Goal: Task Accomplishment & Management: Manage account settings

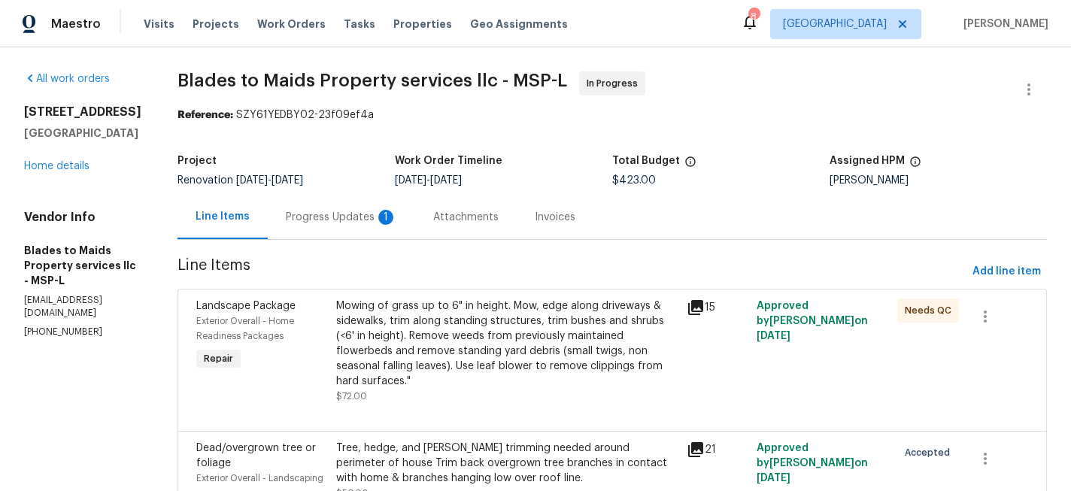
scroll to position [225, 0]
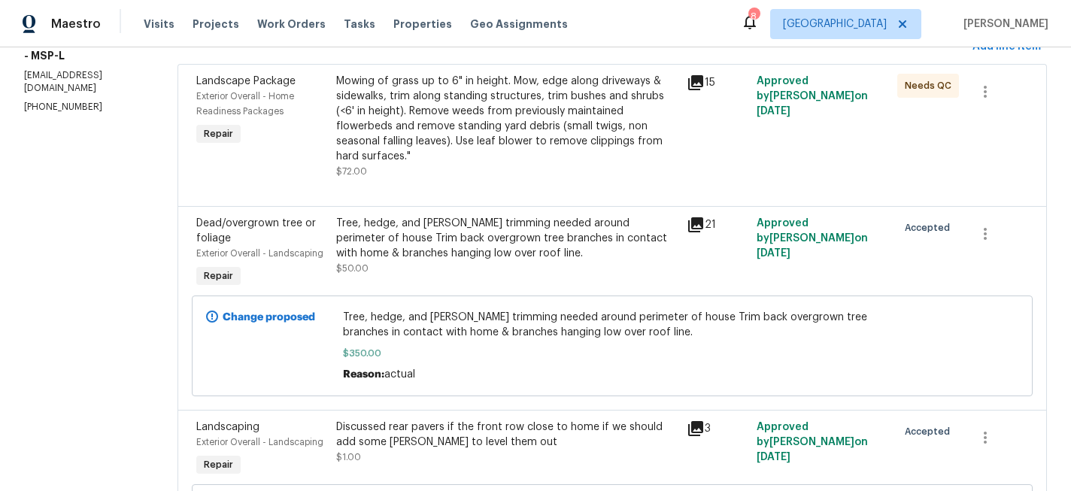
click at [59, 294] on section "All work orders [STREET_ADDRESS][PERSON_NAME] Home details Vendor Info Blades t…" at bounding box center [82, 342] width 117 height 990
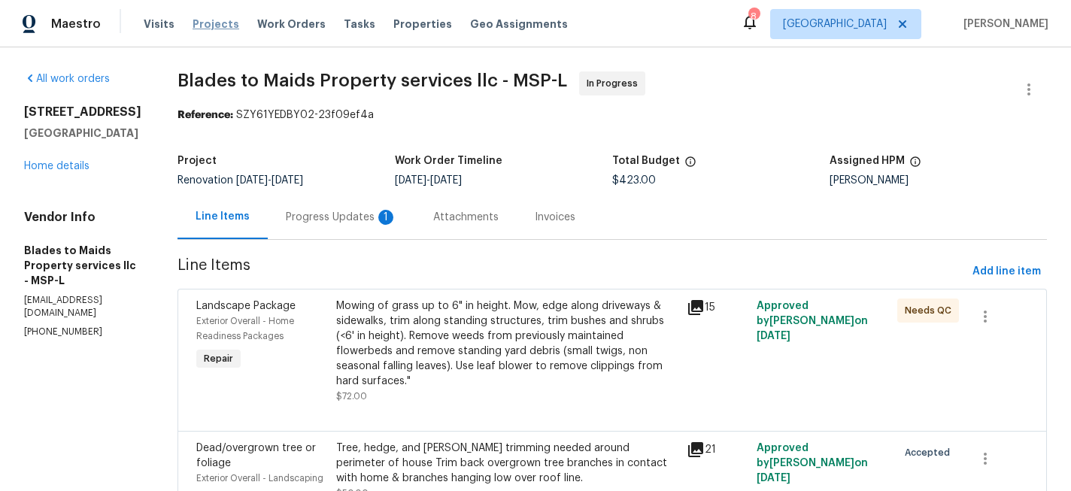
click at [196, 22] on span "Projects" at bounding box center [216, 24] width 47 height 15
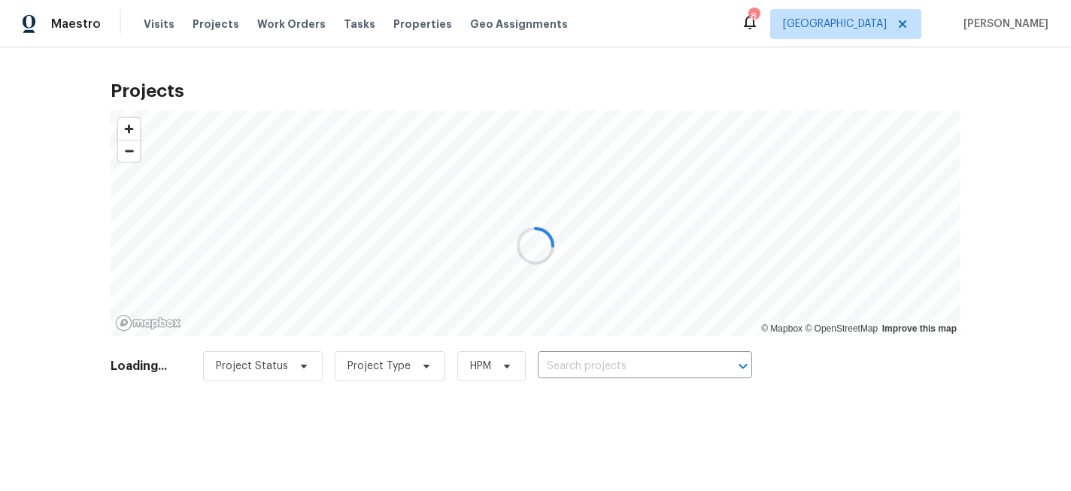
click at [568, 367] on div at bounding box center [535, 245] width 1071 height 491
click at [572, 367] on div at bounding box center [535, 245] width 1071 height 491
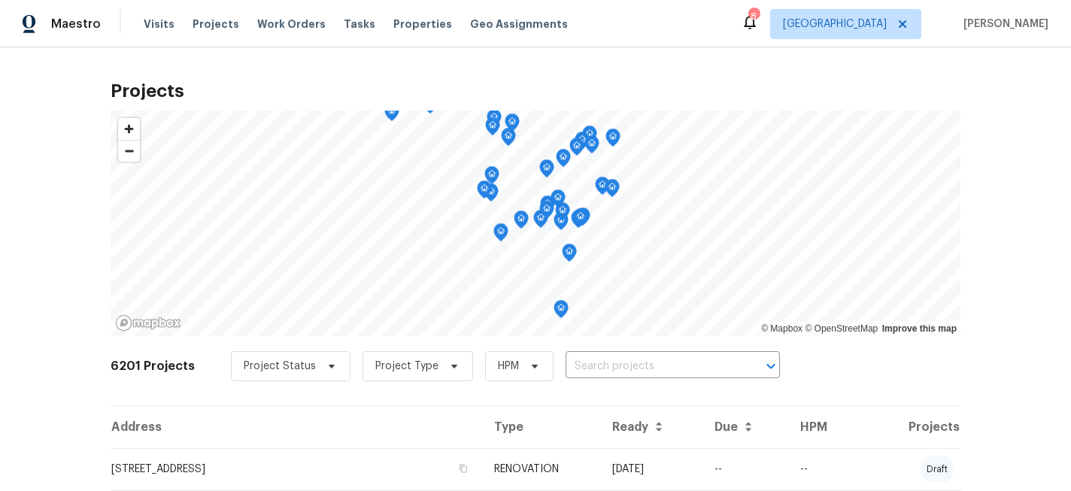
click at [572, 367] on input "text" at bounding box center [652, 366] width 172 height 23
type input "16996"
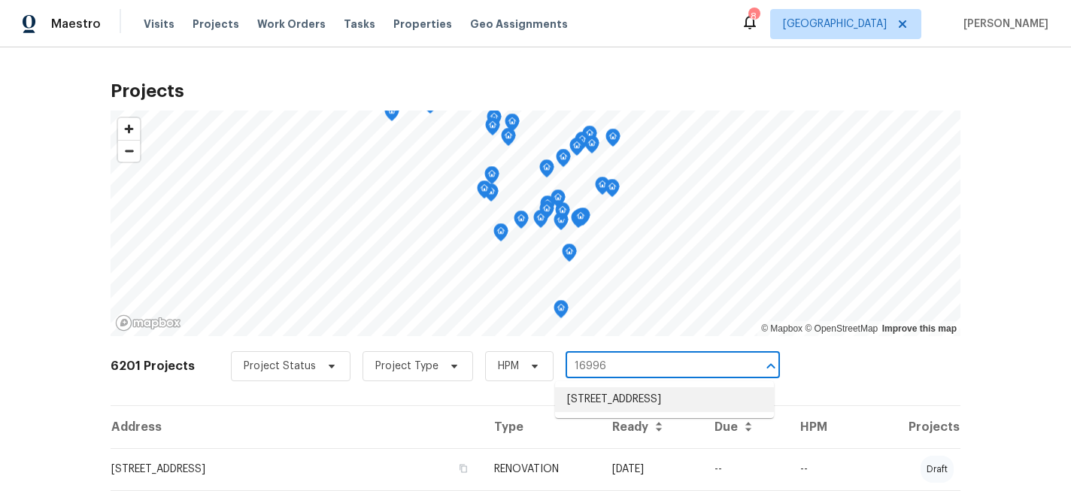
click at [585, 399] on li "16996 Hanover Ln, Eden Prairie, MN 55347" at bounding box center [664, 399] width 219 height 25
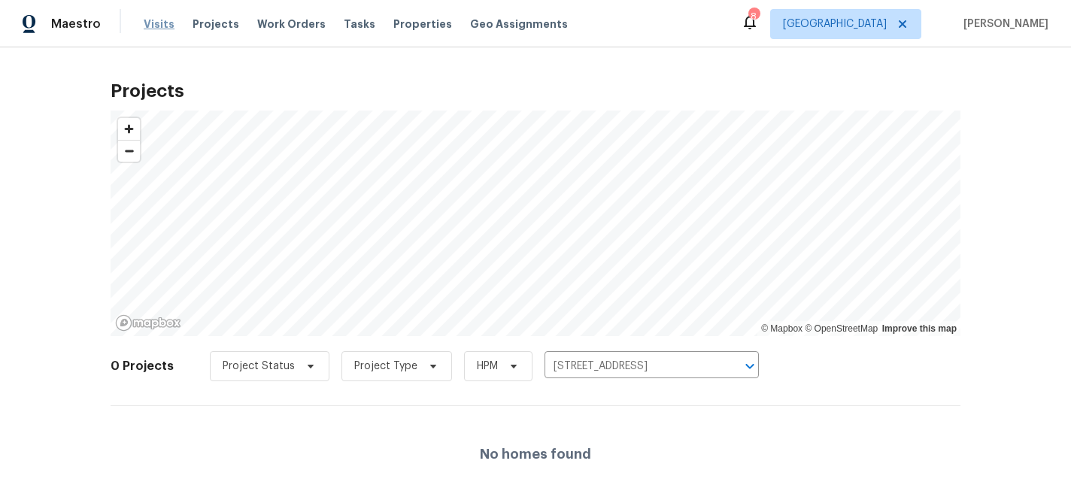
click at [165, 17] on span "Visits" at bounding box center [159, 24] width 31 height 15
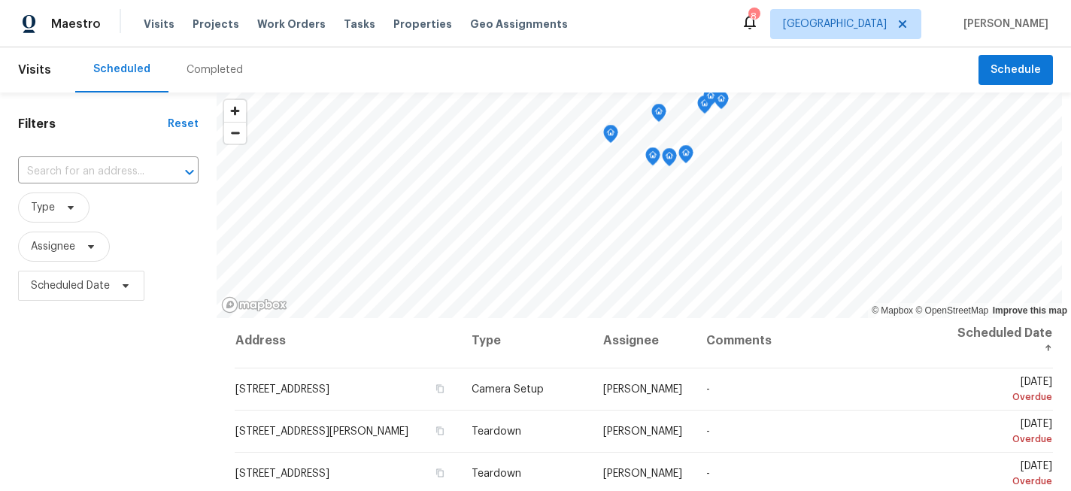
click at [217, 78] on div "Completed" at bounding box center [215, 69] width 93 height 45
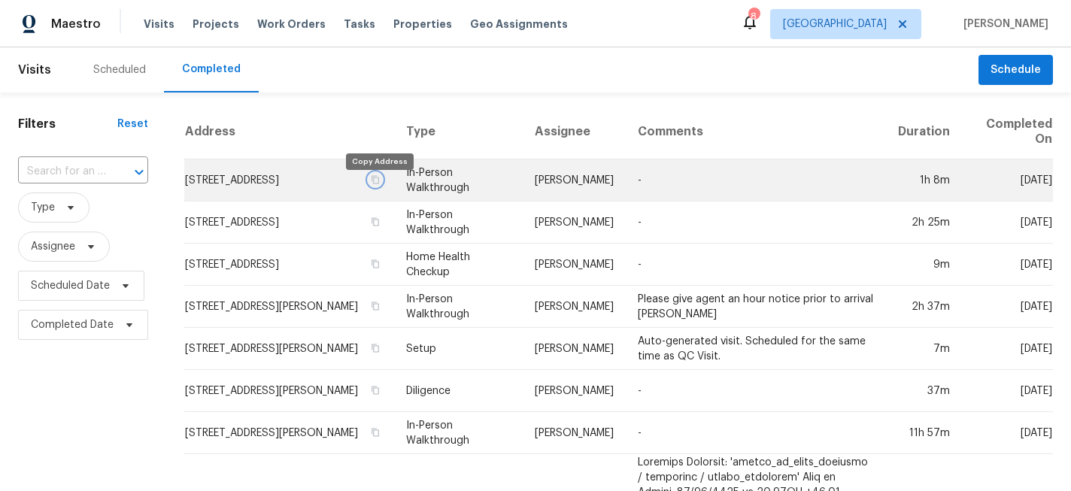
click at [378, 184] on icon "button" at bounding box center [375, 179] width 9 height 9
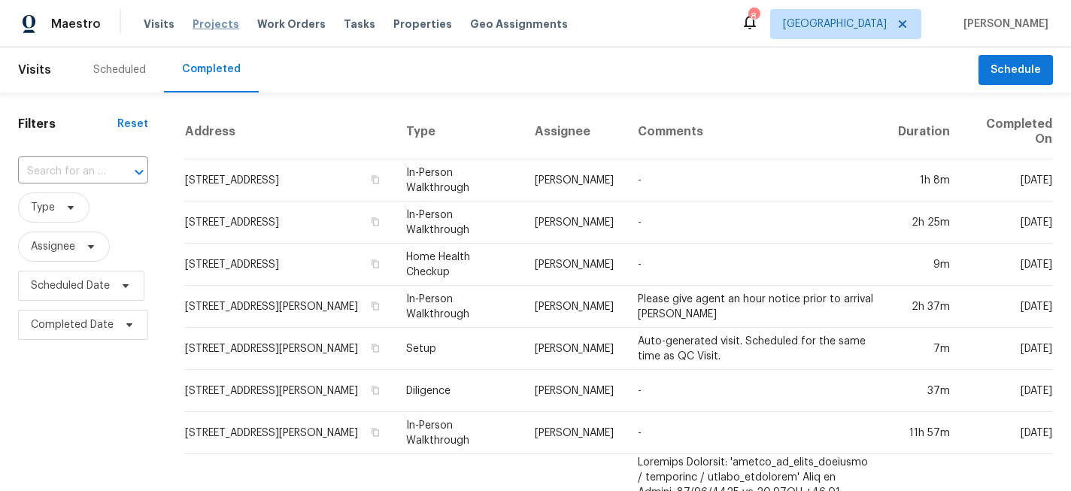
click at [202, 26] on span "Projects" at bounding box center [216, 24] width 47 height 15
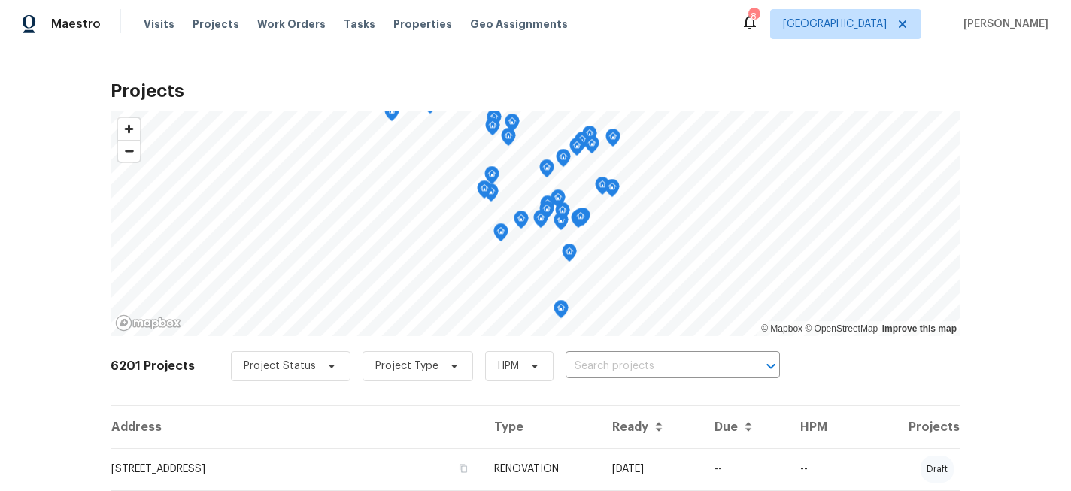
click at [573, 358] on input "text" at bounding box center [652, 366] width 172 height 23
type input "137 ple"
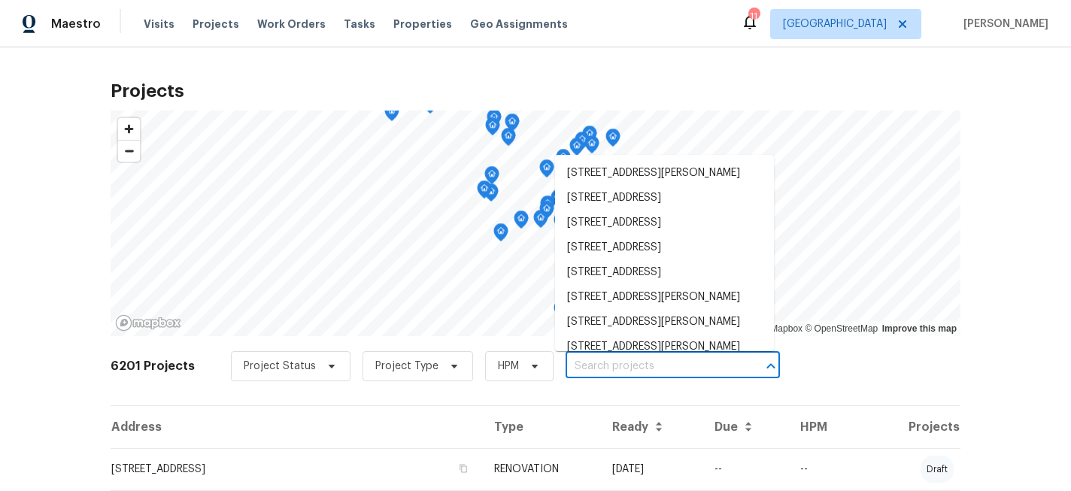
click at [578, 364] on input "text" at bounding box center [652, 366] width 172 height 23
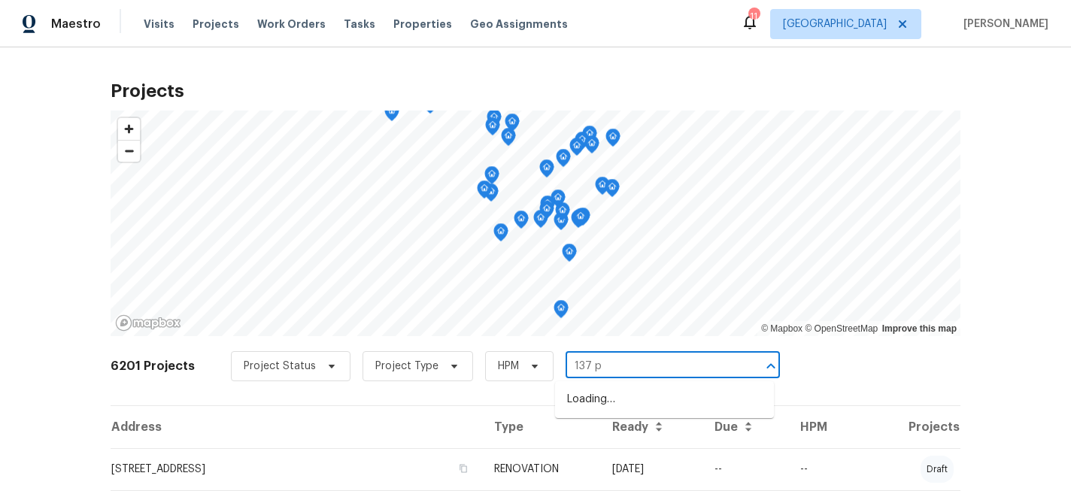
type input "137 ph"
click at [612, 398] on li "[STREET_ADDRESS][PERSON_NAME]" at bounding box center [664, 399] width 219 height 25
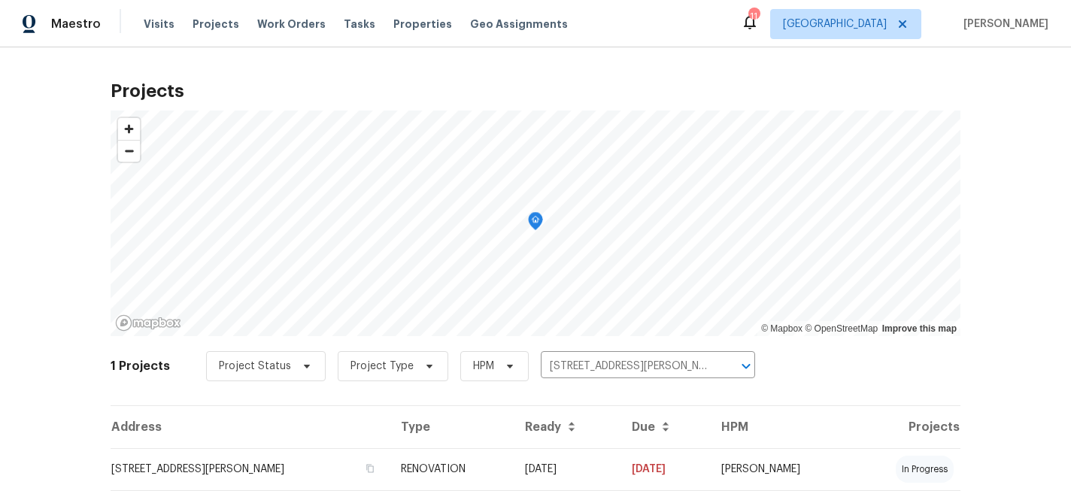
scroll to position [47, 0]
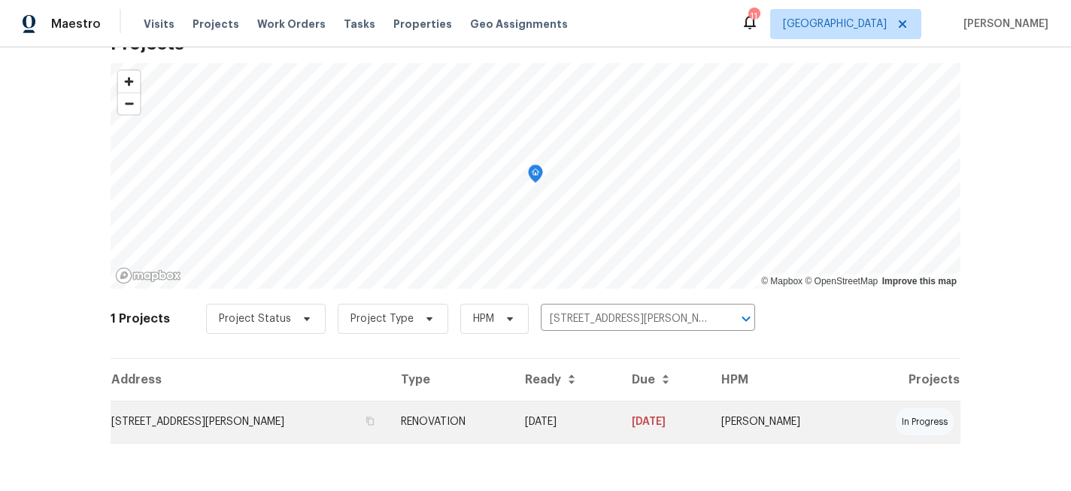
click at [284, 428] on td "[STREET_ADDRESS][PERSON_NAME]" at bounding box center [250, 422] width 278 height 42
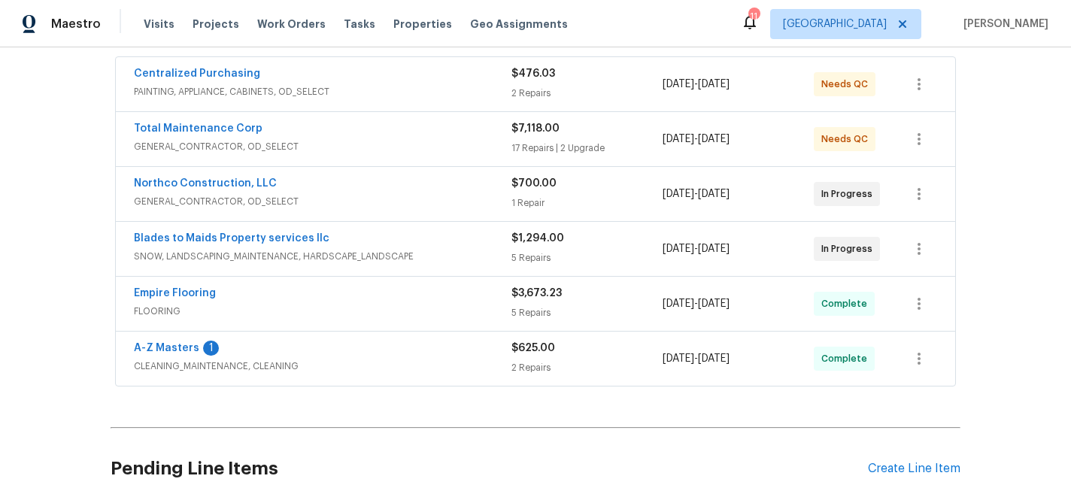
scroll to position [280, 0]
click at [915, 193] on icon "button" at bounding box center [919, 193] width 18 height 18
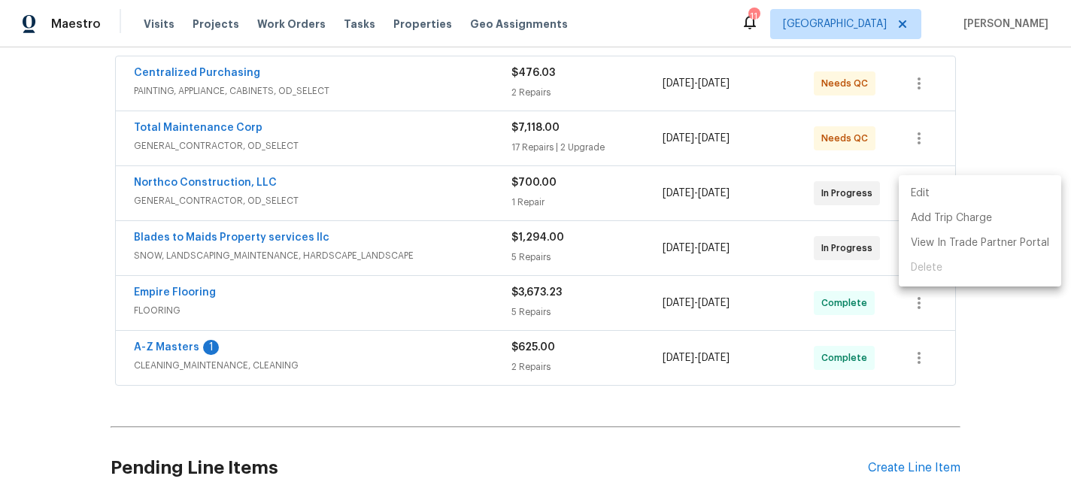
click at [915, 193] on li "Edit" at bounding box center [980, 193] width 162 height 25
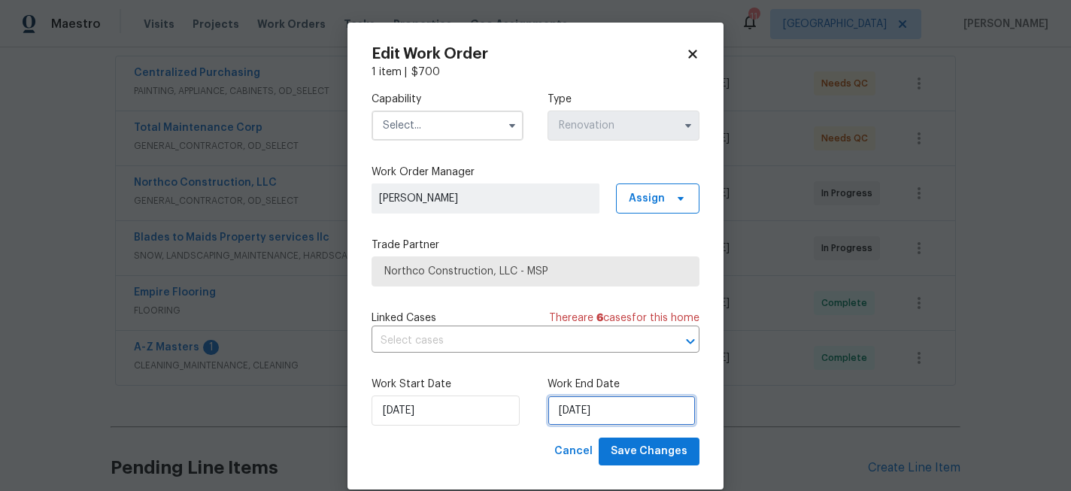
click at [578, 414] on input "[DATE]" at bounding box center [622, 411] width 148 height 30
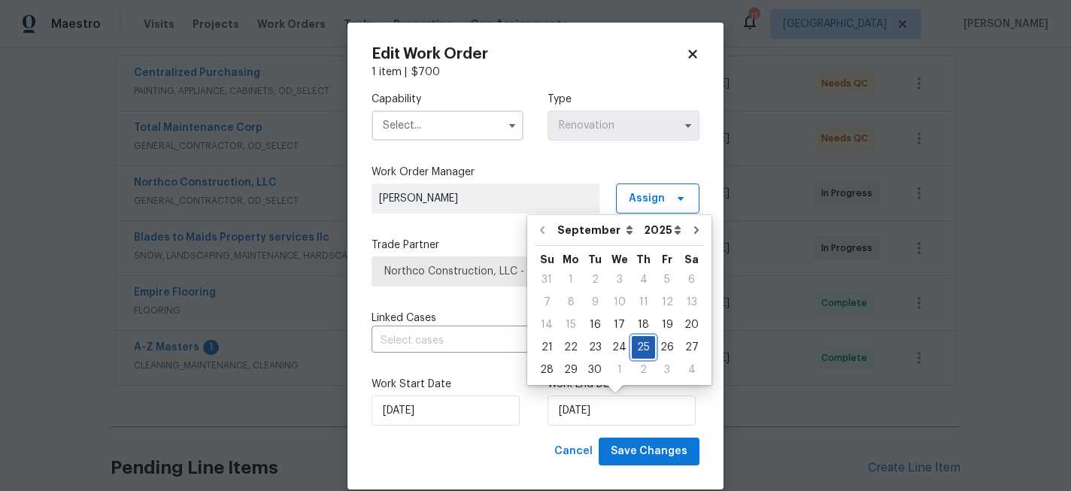
click at [641, 349] on div "25" at bounding box center [643, 347] width 23 height 21
click at [641, 373] on div "2" at bounding box center [643, 370] width 23 height 21
type input "[DATE]"
select select "9"
click at [496, 165] on label "Work Order Manager" at bounding box center [536, 172] width 328 height 15
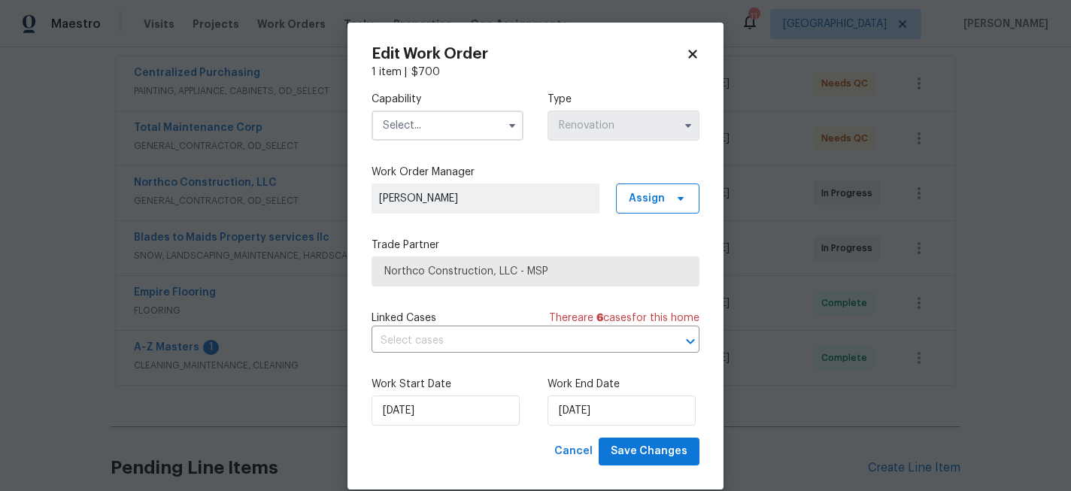
click at [459, 117] on input "text" at bounding box center [448, 126] width 152 height 30
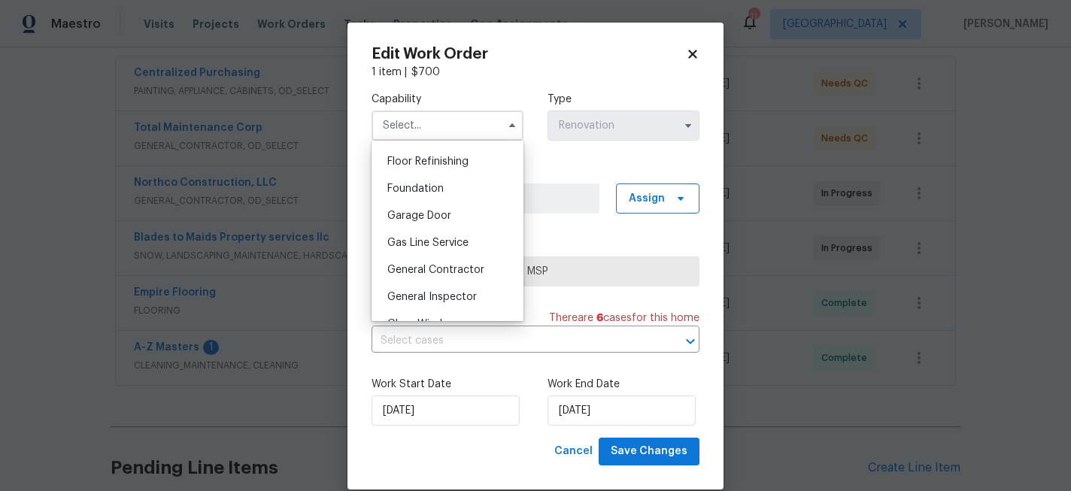
scroll to position [609, 0]
click at [437, 273] on div "General Contractor" at bounding box center [447, 267] width 144 height 27
type input "General Contractor"
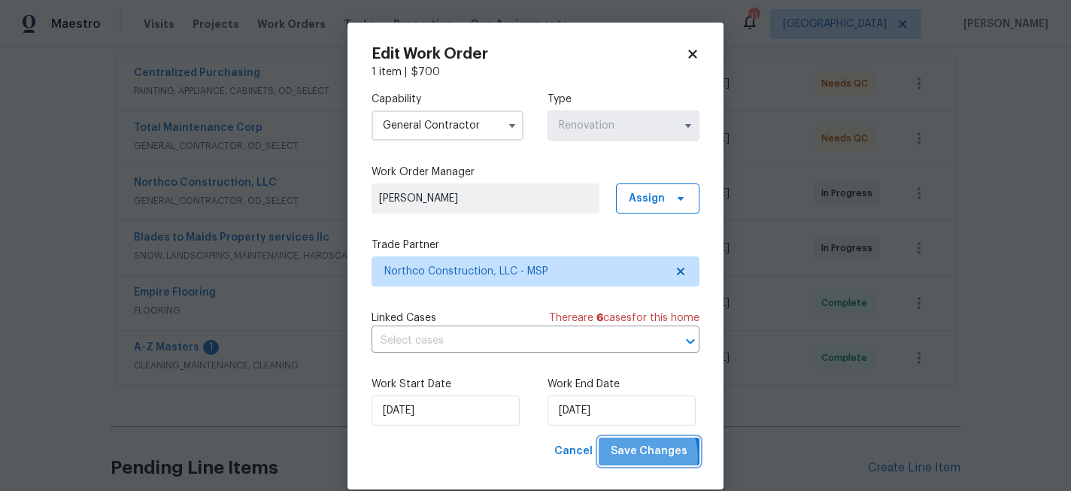
click at [642, 457] on span "Save Changes" at bounding box center [649, 451] width 77 height 19
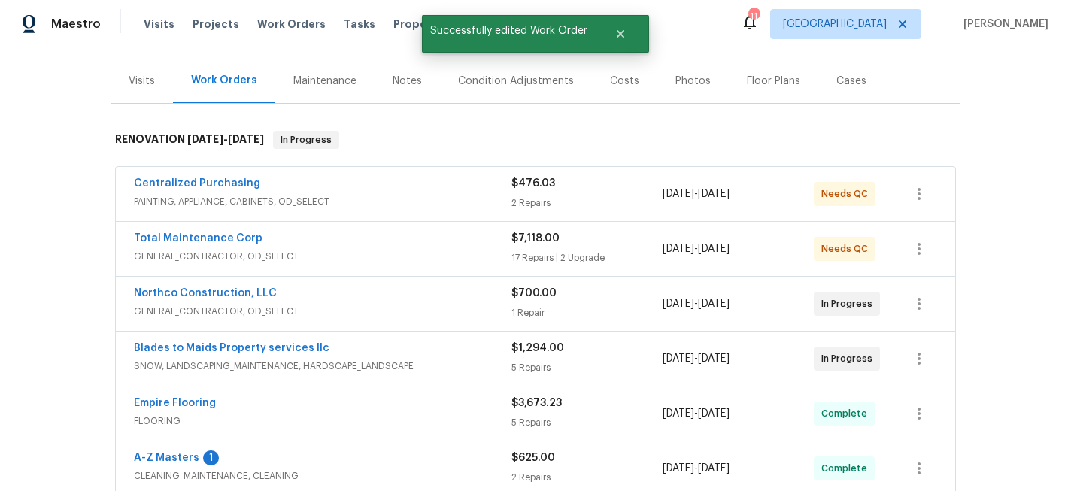
scroll to position [200, 0]
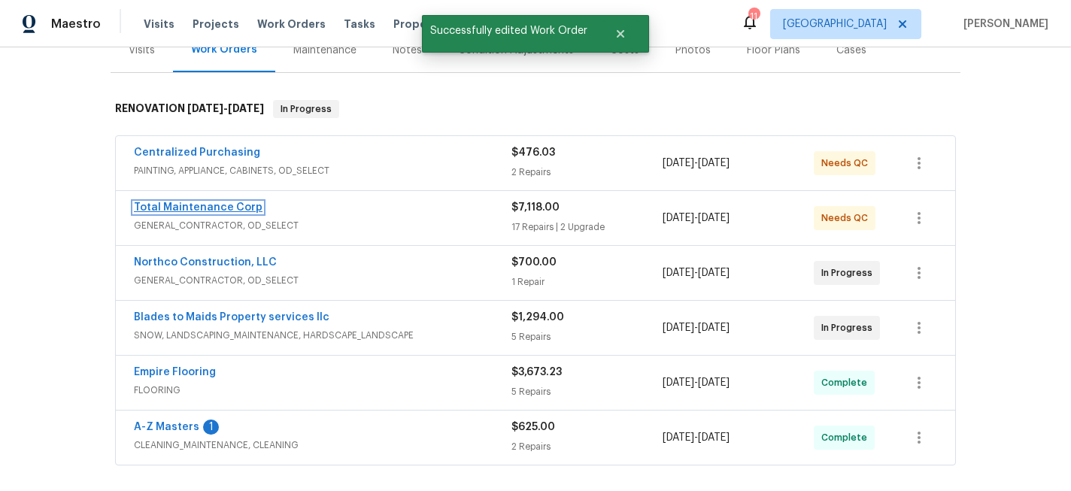
click at [238, 204] on link "Total Maintenance Corp" at bounding box center [198, 207] width 129 height 11
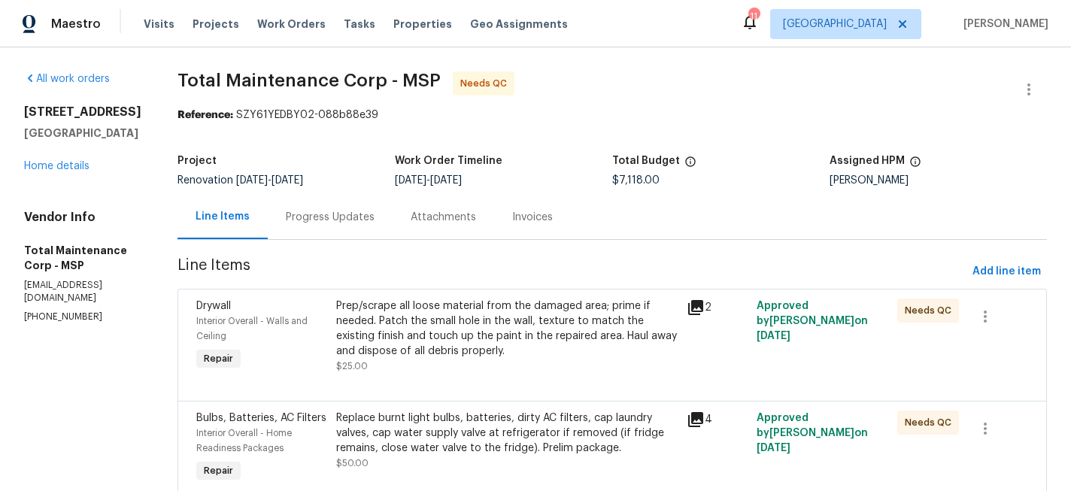
click at [326, 214] on div "Progress Updates" at bounding box center [330, 217] width 89 height 15
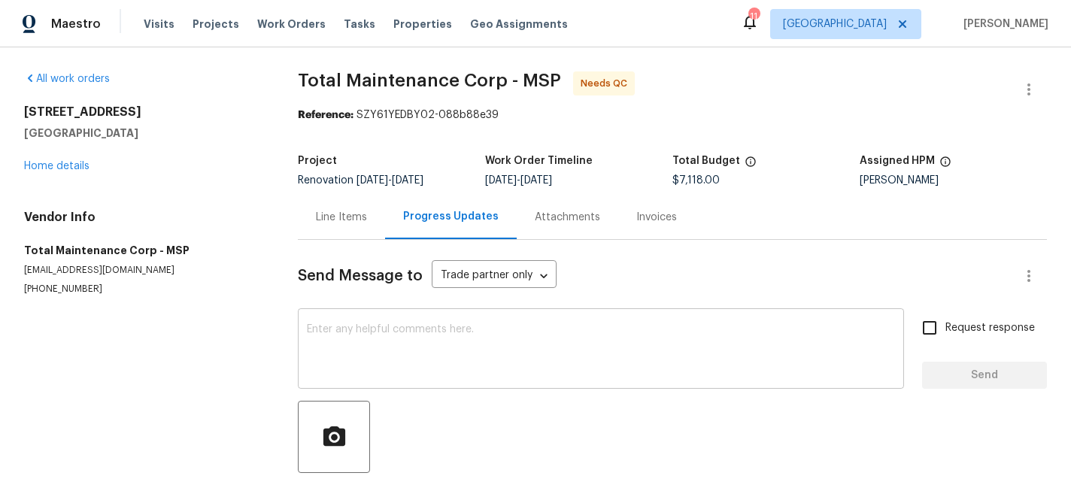
scroll to position [126, 0]
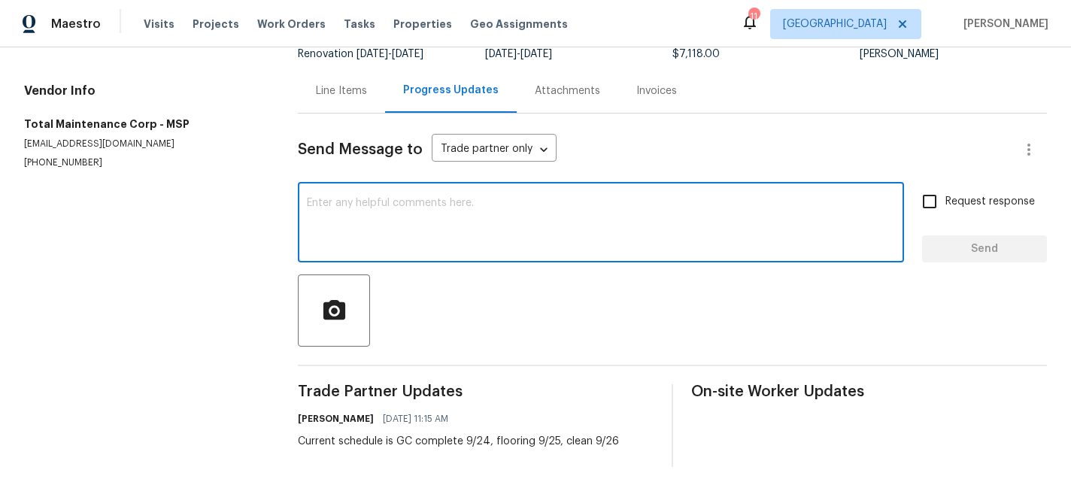
click at [448, 211] on textarea at bounding box center [601, 224] width 588 height 53
click at [346, 204] on textarea "any chnage orders to this WO?" at bounding box center [601, 224] width 588 height 53
click at [345, 201] on textarea "any chage orders to this WO?" at bounding box center [601, 224] width 588 height 53
type textarea "any change orders to this WO?"
click at [932, 206] on input "Request response" at bounding box center [930, 202] width 32 height 32
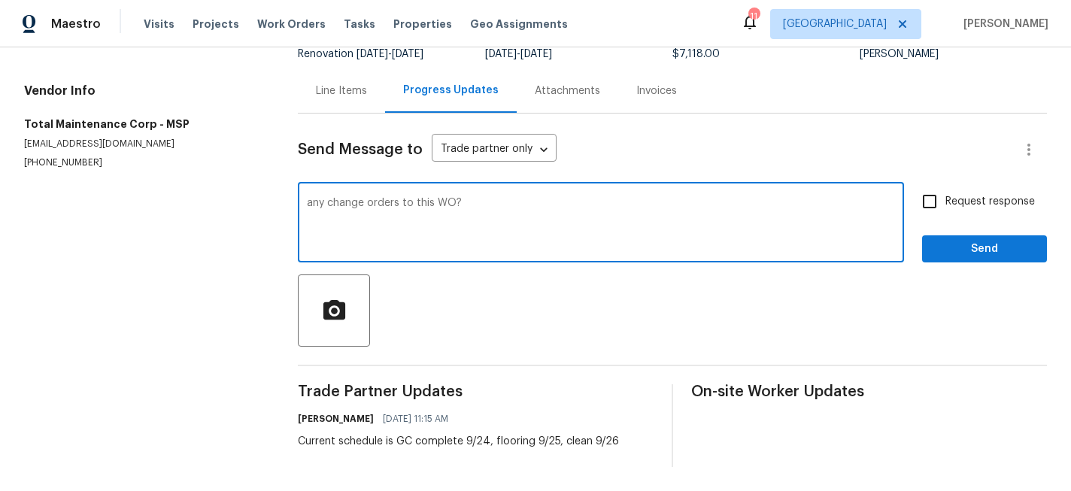
checkbox input "true"
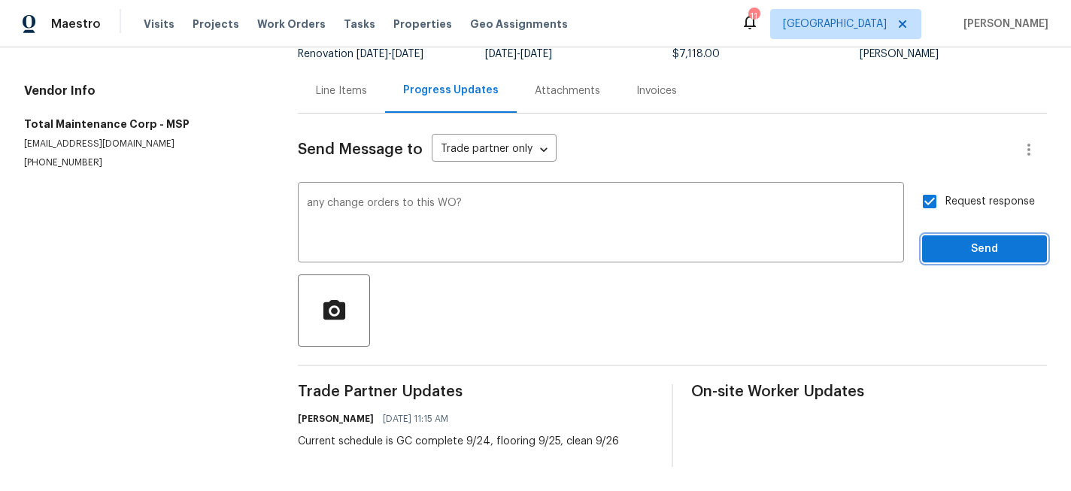
click at [964, 251] on span "Send" at bounding box center [984, 249] width 101 height 19
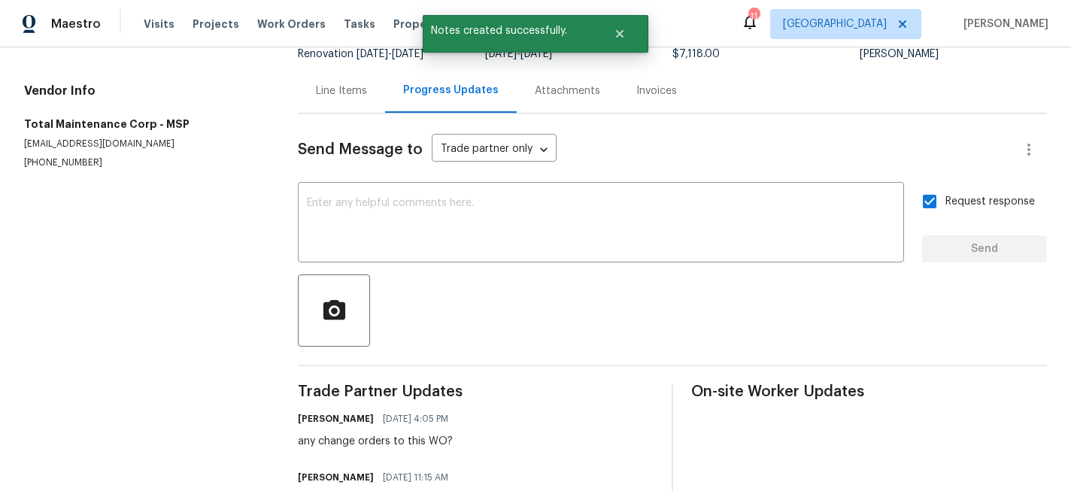
scroll to position [0, 0]
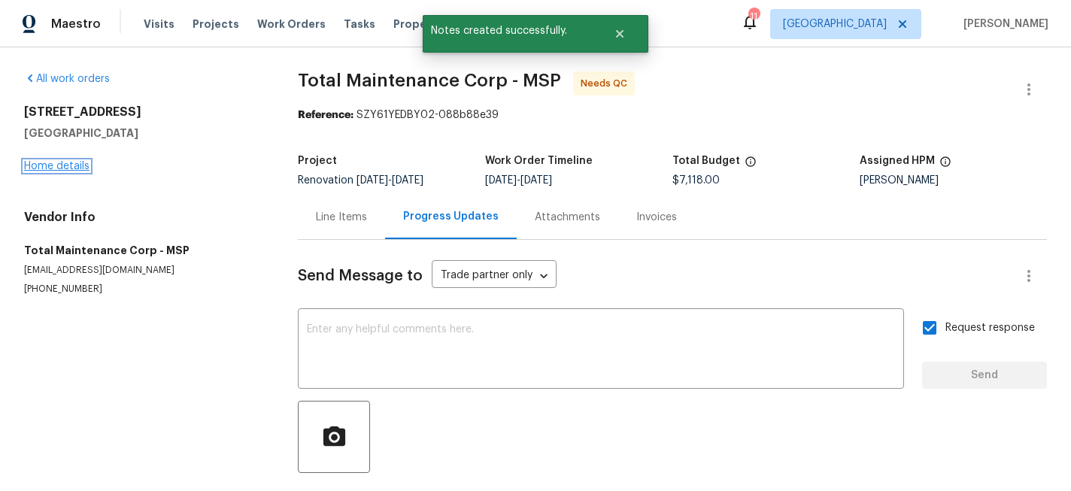
click at [61, 162] on link "Home details" at bounding box center [56, 166] width 65 height 11
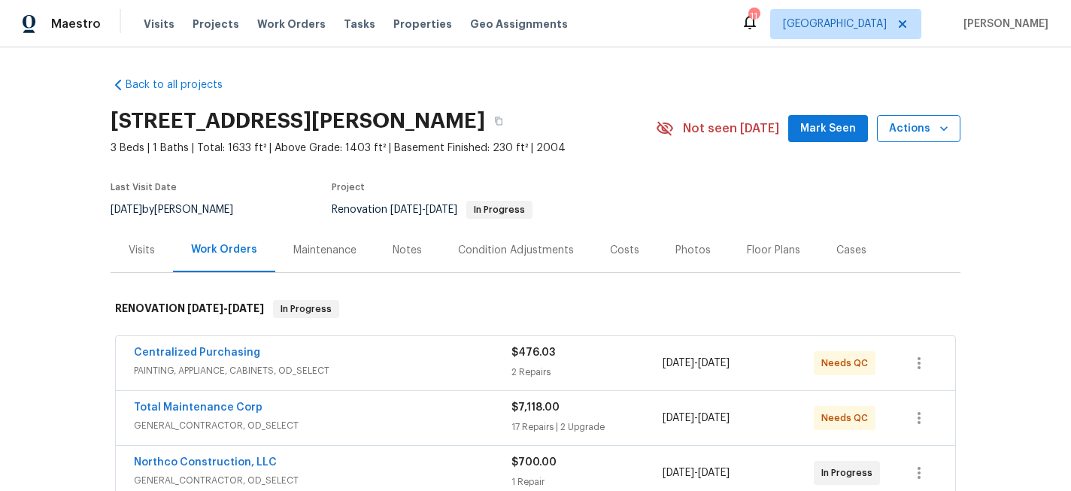
click at [912, 131] on span "Actions" at bounding box center [918, 129] width 59 height 19
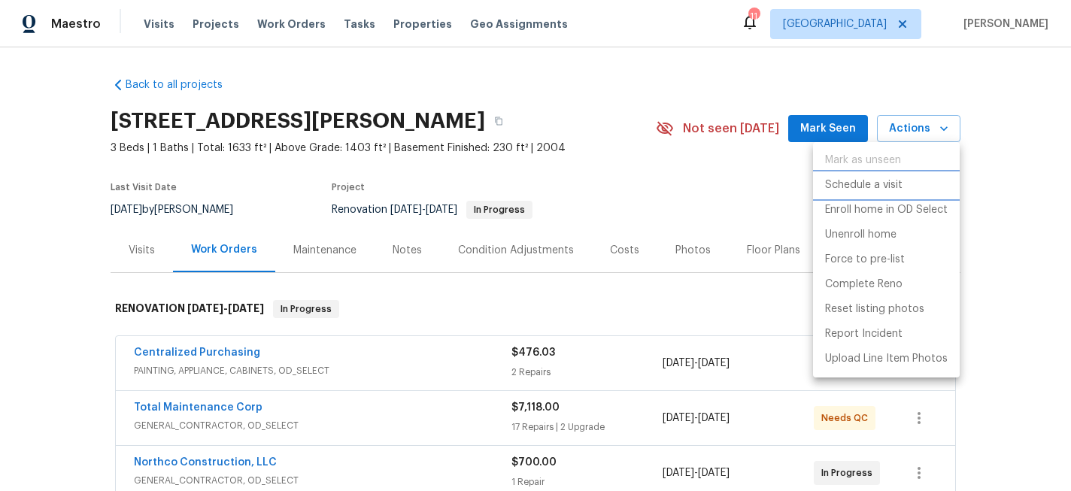
click at [891, 181] on p "Schedule a visit" at bounding box center [863, 186] width 77 height 16
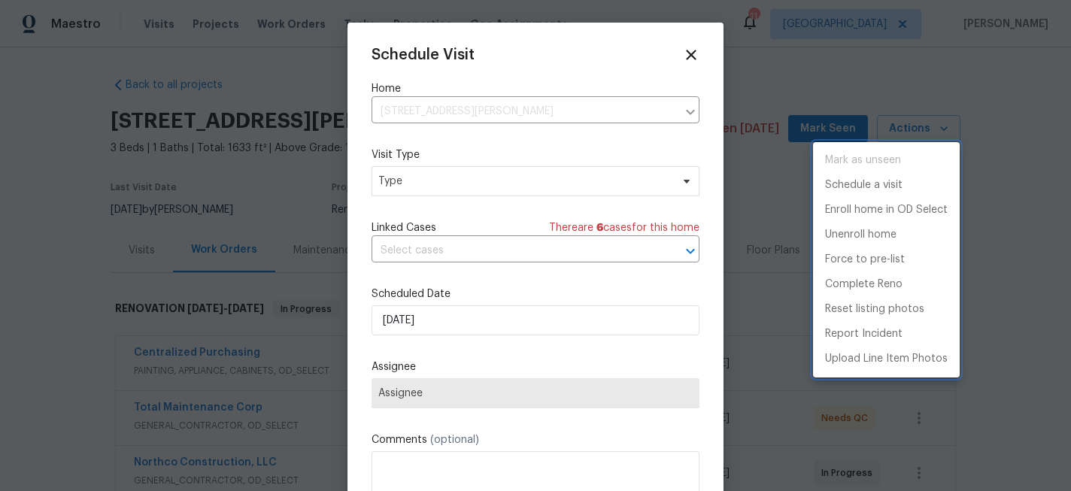
click at [455, 181] on div at bounding box center [535, 245] width 1071 height 491
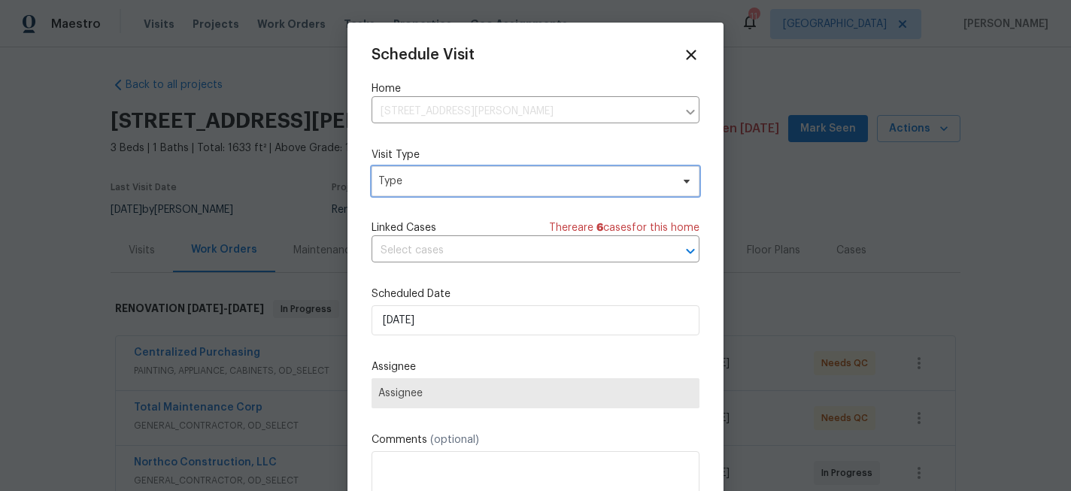
click at [455, 181] on span "Type" at bounding box center [524, 181] width 293 height 15
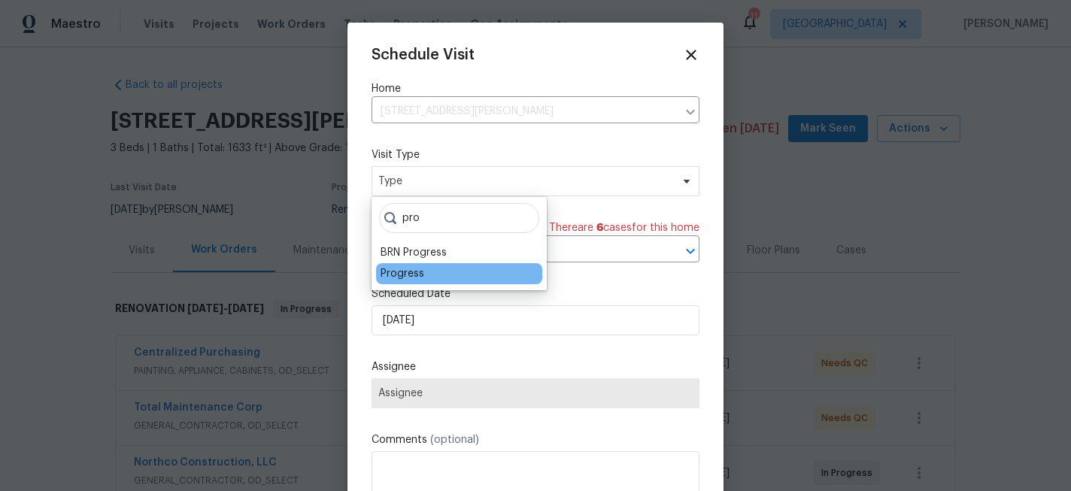
type input "pro"
click at [414, 271] on div "Progress" at bounding box center [403, 273] width 44 height 15
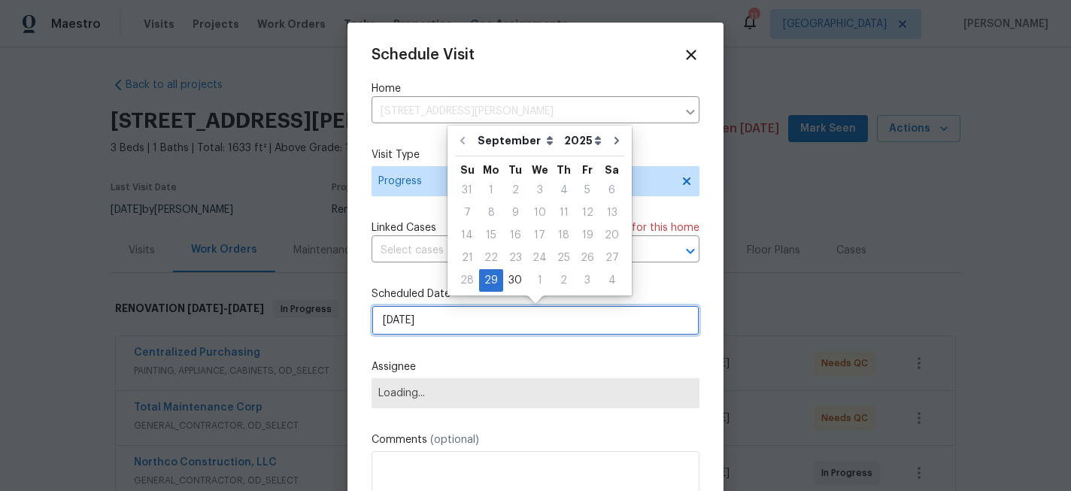
click at [417, 323] on input "[DATE]" at bounding box center [536, 320] width 328 height 30
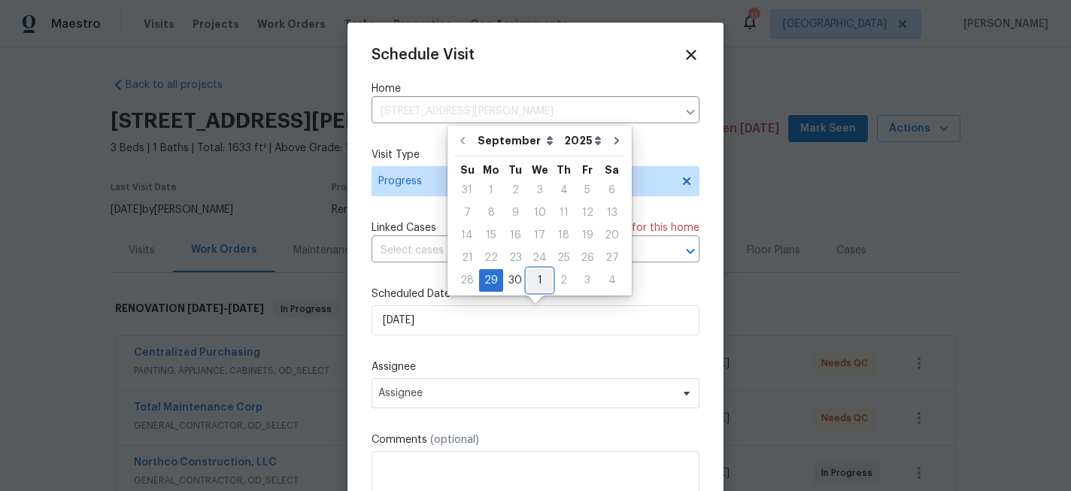
click at [537, 280] on div "1" at bounding box center [539, 280] width 25 height 21
type input "[DATE]"
select select "9"
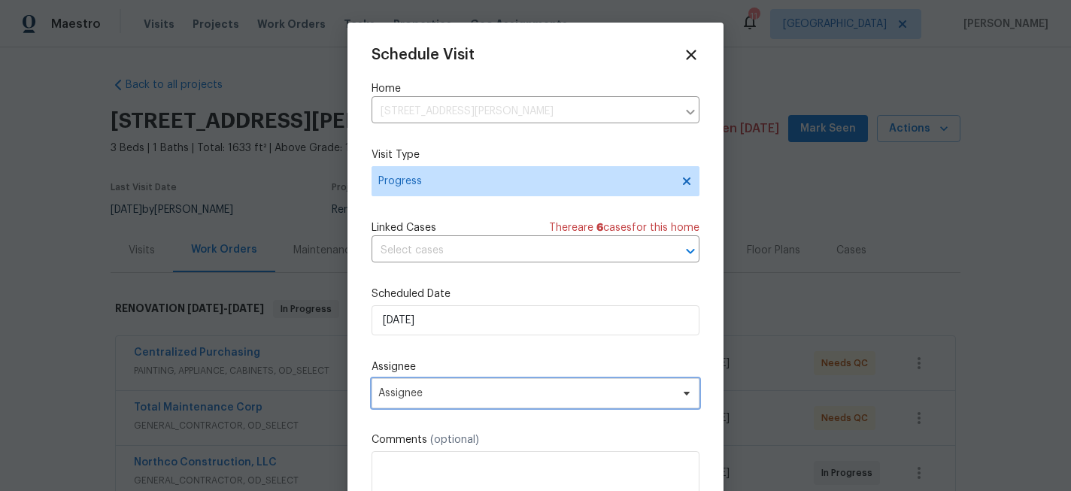
click at [460, 396] on span "Assignee" at bounding box center [525, 393] width 295 height 12
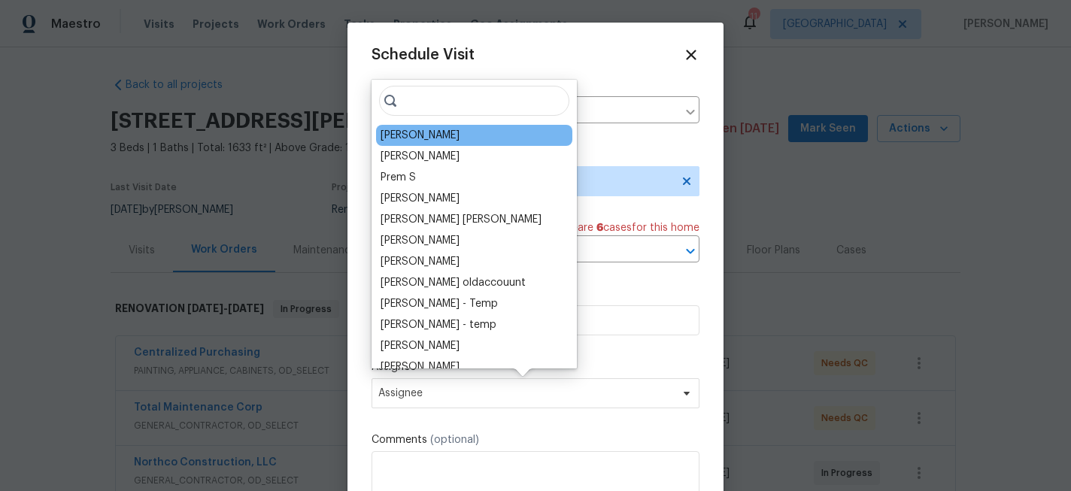
click at [415, 132] on div "[PERSON_NAME]" at bounding box center [420, 135] width 79 height 15
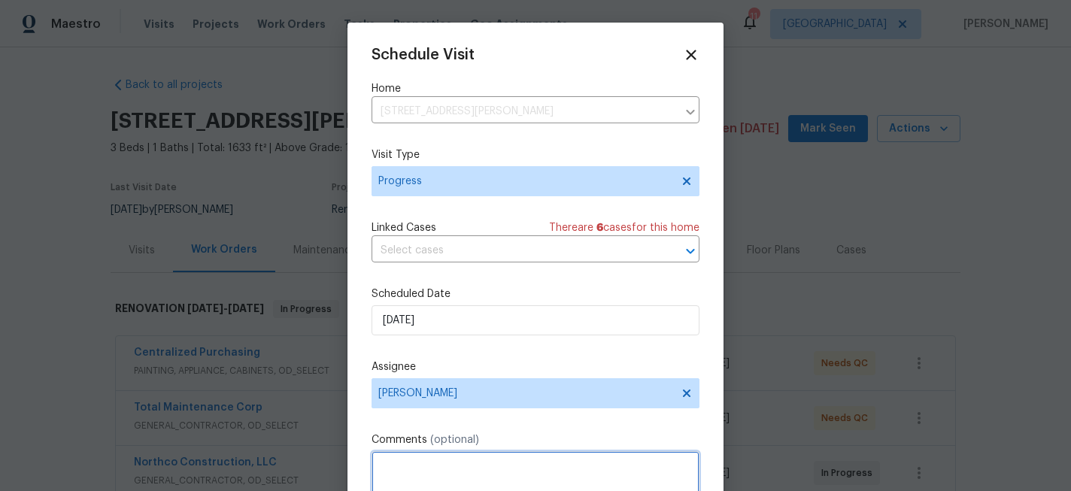
click at [408, 465] on textarea at bounding box center [536, 481] width 328 height 60
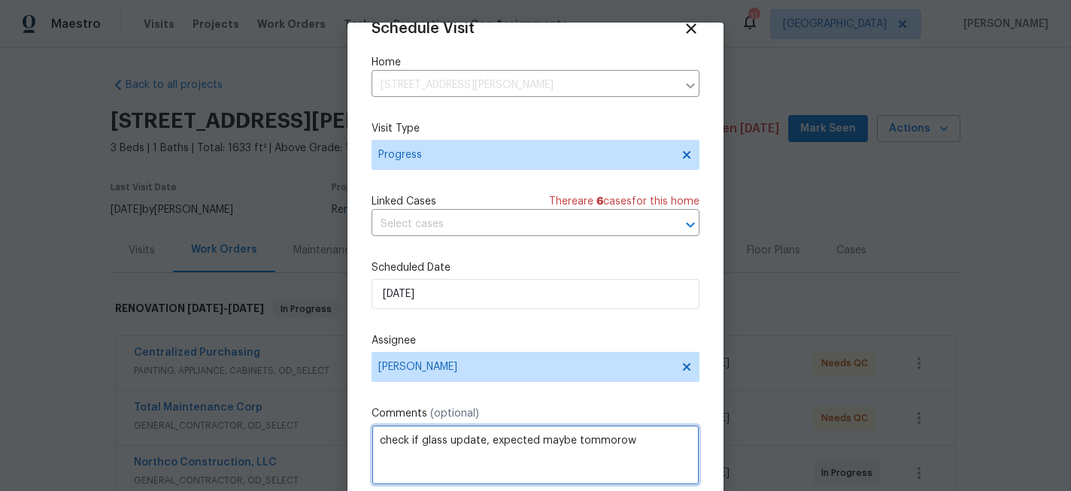
scroll to position [80, 0]
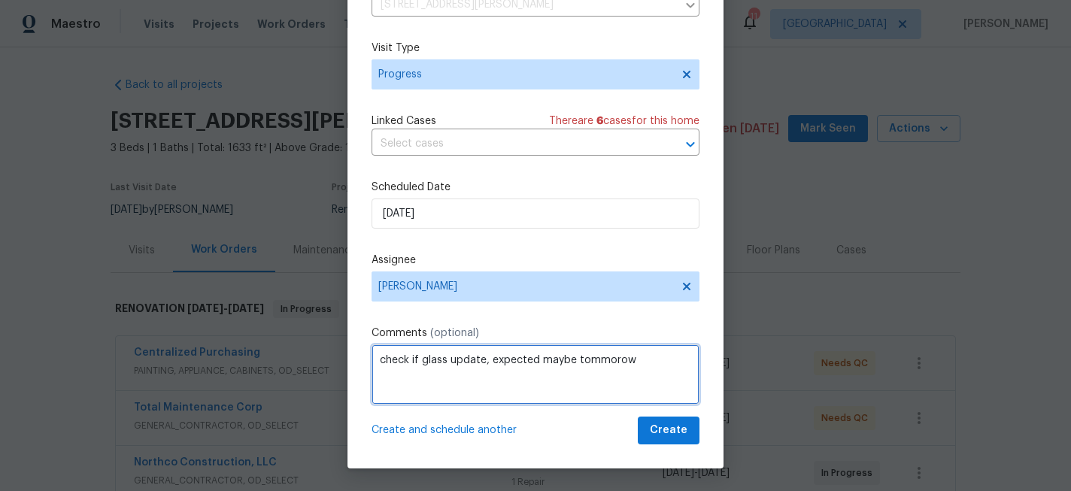
type textarea "check if glass update, expected maybe tommorow"
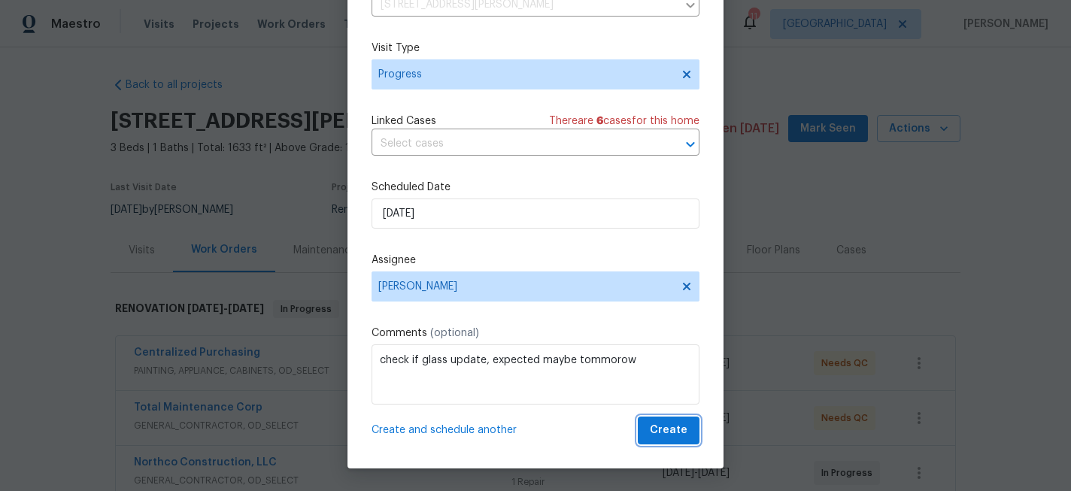
click at [679, 427] on span "Create" at bounding box center [669, 430] width 38 height 19
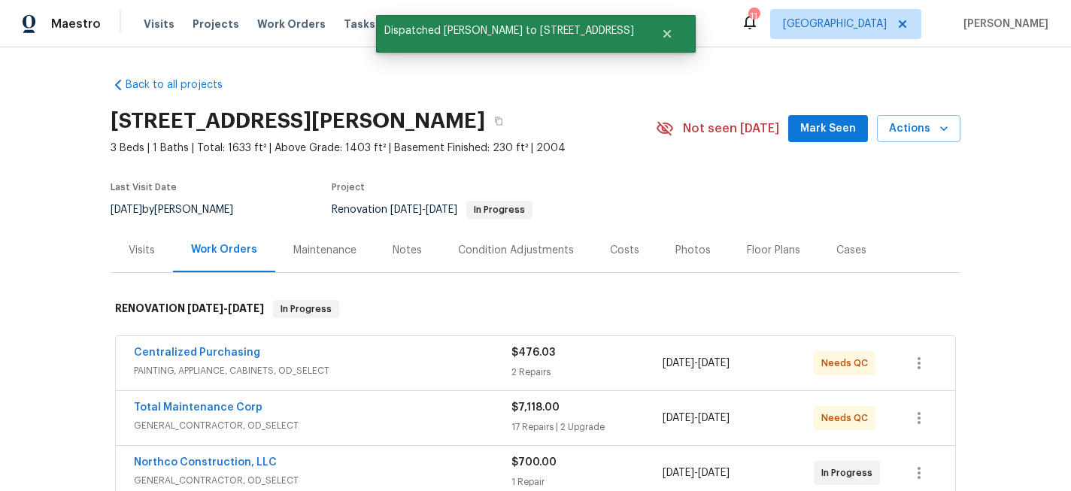
scroll to position [0, 0]
click at [658, 248] on div "Photos" at bounding box center [692, 250] width 71 height 44
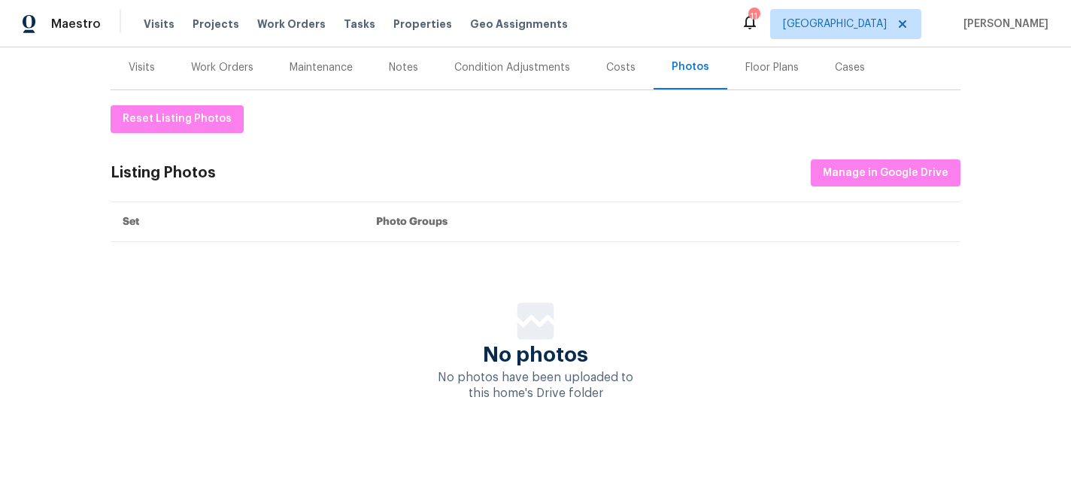
scroll to position [183, 0]
click at [850, 167] on span "Manage in Google Drive" at bounding box center [886, 173] width 126 height 19
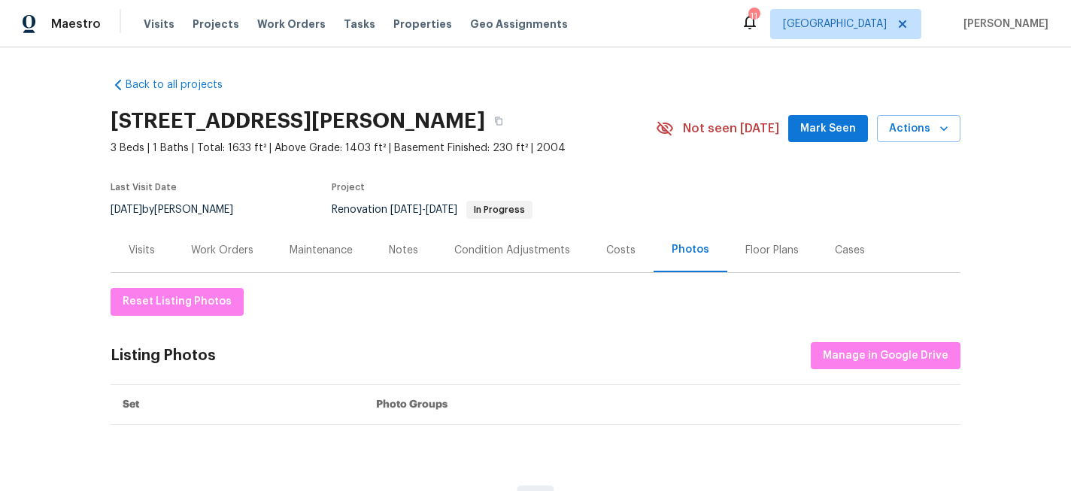
click at [405, 257] on div "Notes" at bounding box center [403, 250] width 29 height 15
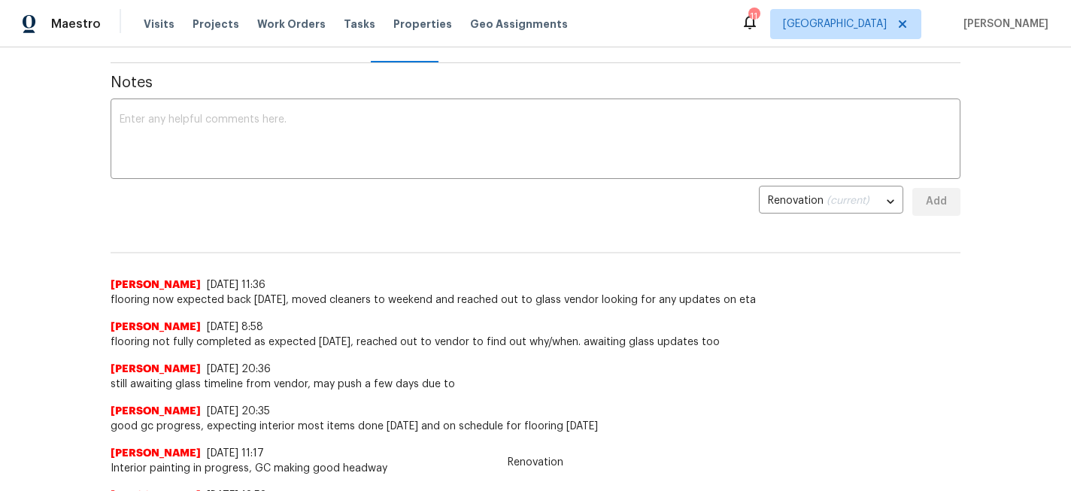
scroll to position [211, 0]
click at [260, 135] on textarea at bounding box center [536, 139] width 832 height 53
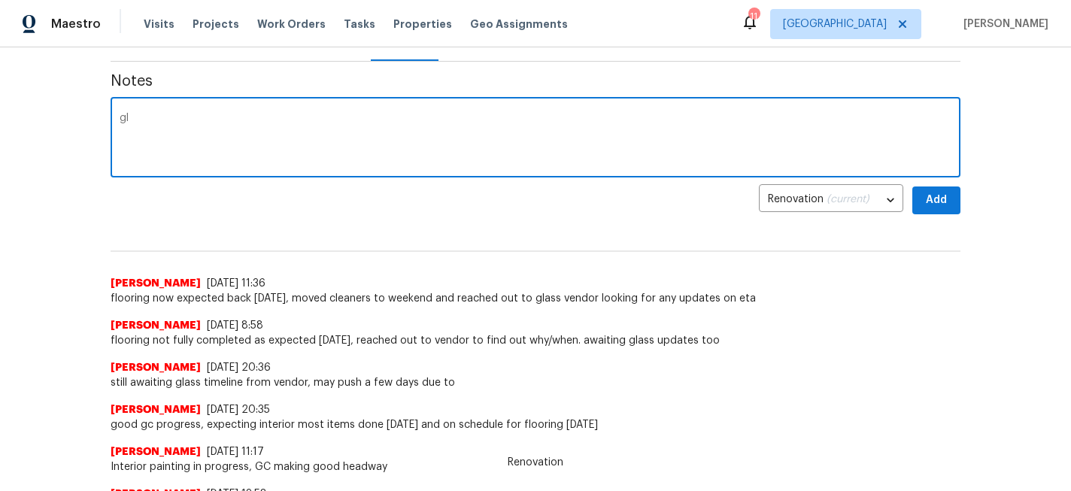
type textarea "g"
click at [300, 118] on textarea "just awaiting glass, possibly thursday" at bounding box center [536, 139] width 832 height 53
type textarea "just awaiting glass, possibly thursday"
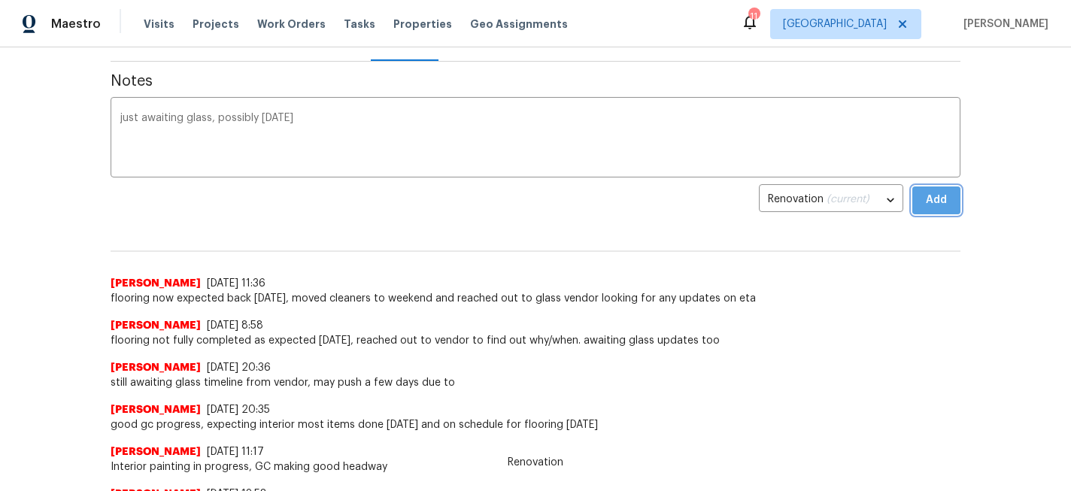
click at [934, 205] on span "Add" at bounding box center [937, 200] width 24 height 19
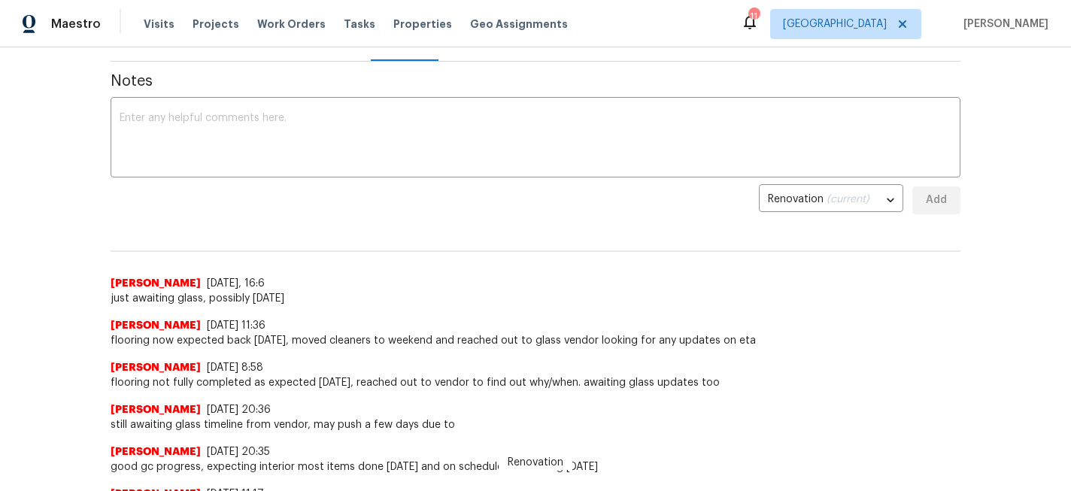
scroll to position [0, 0]
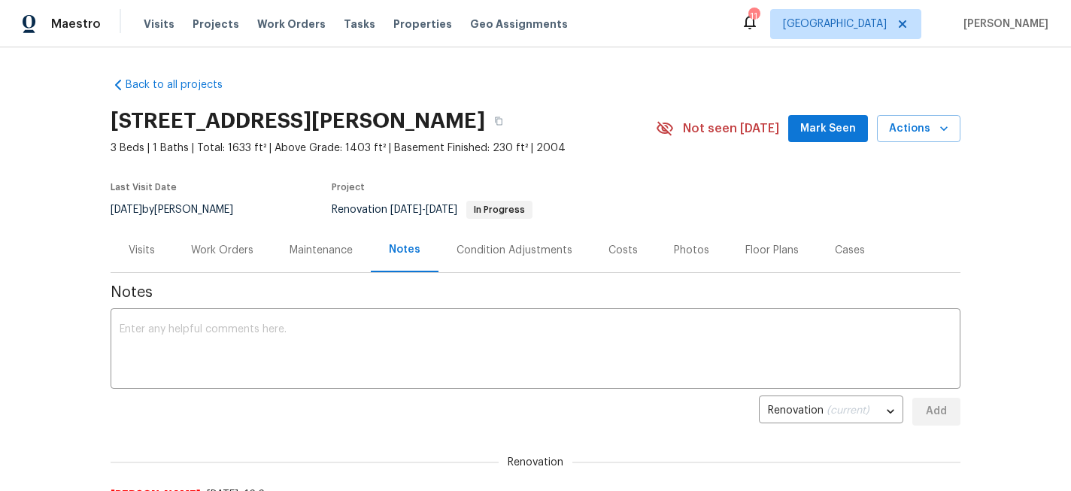
click at [223, 256] on div "Work Orders" at bounding box center [222, 250] width 62 height 15
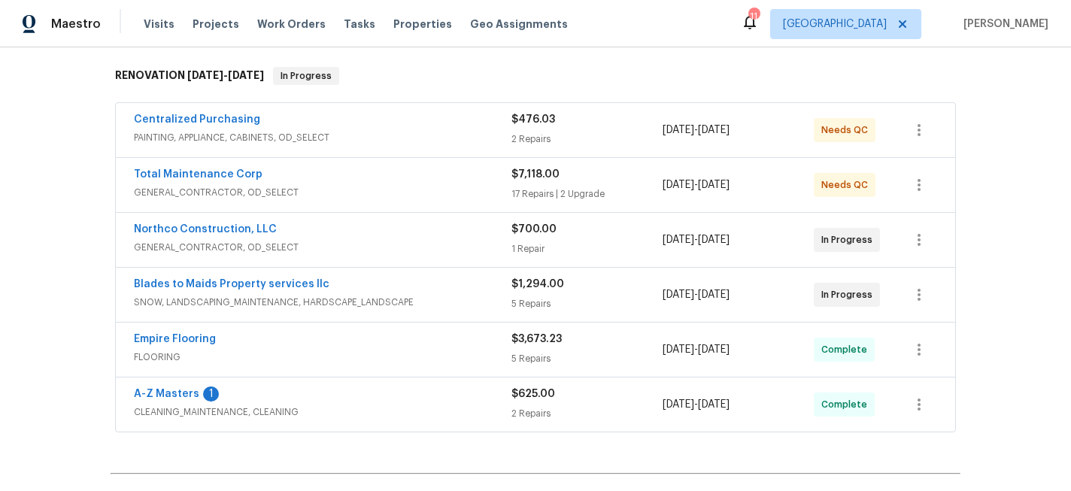
scroll to position [236, 0]
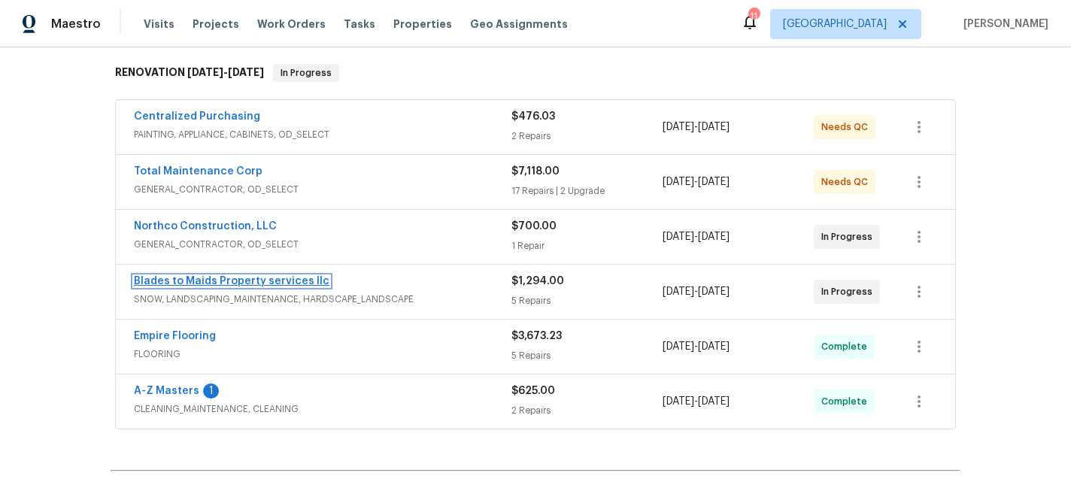
click at [291, 277] on link "Blades to Maids Property services llc" at bounding box center [232, 281] width 196 height 11
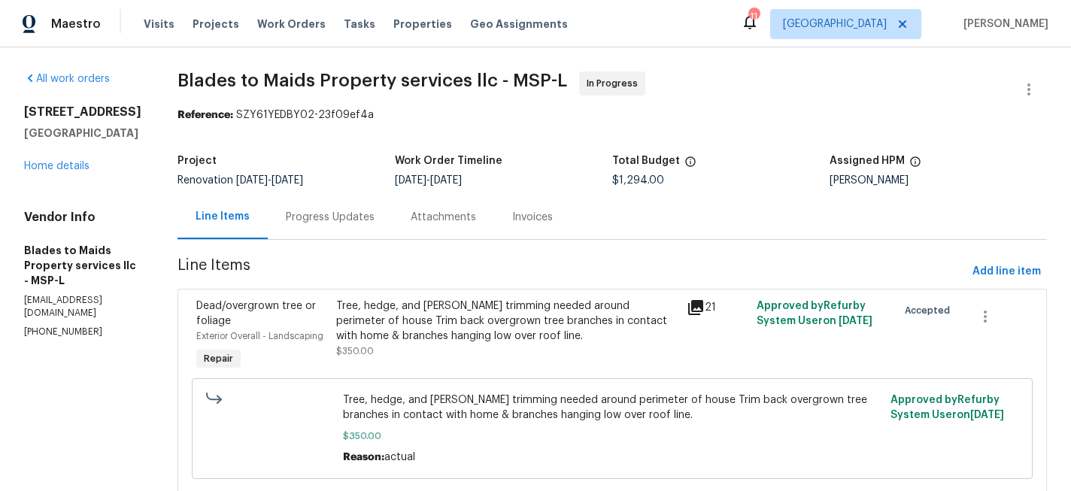
click at [56, 174] on div "137 Pheasant Ridge Dr Montrose, MN 55363 Home details" at bounding box center [82, 139] width 117 height 69
click at [55, 172] on link "Home details" at bounding box center [56, 166] width 65 height 11
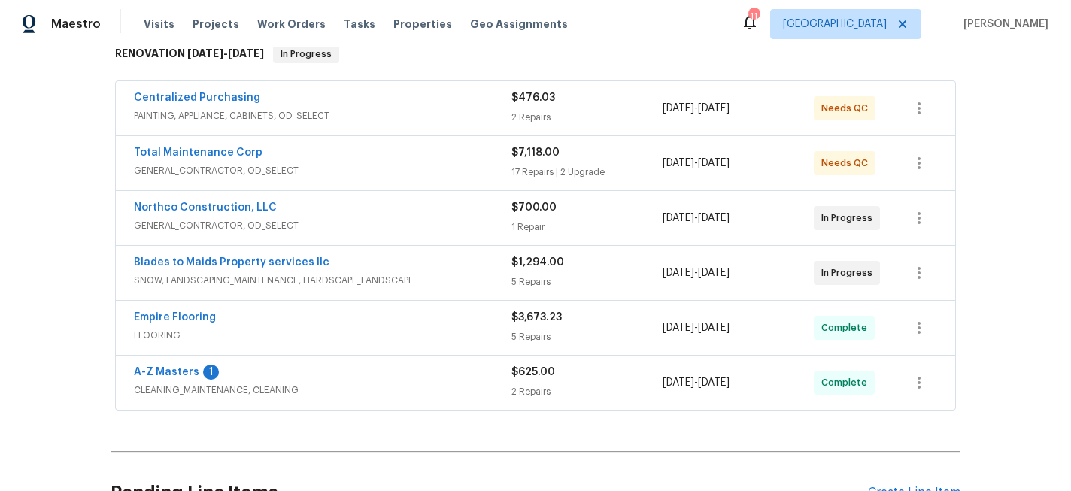
scroll to position [256, 0]
click at [932, 268] on button "button" at bounding box center [919, 272] width 36 height 36
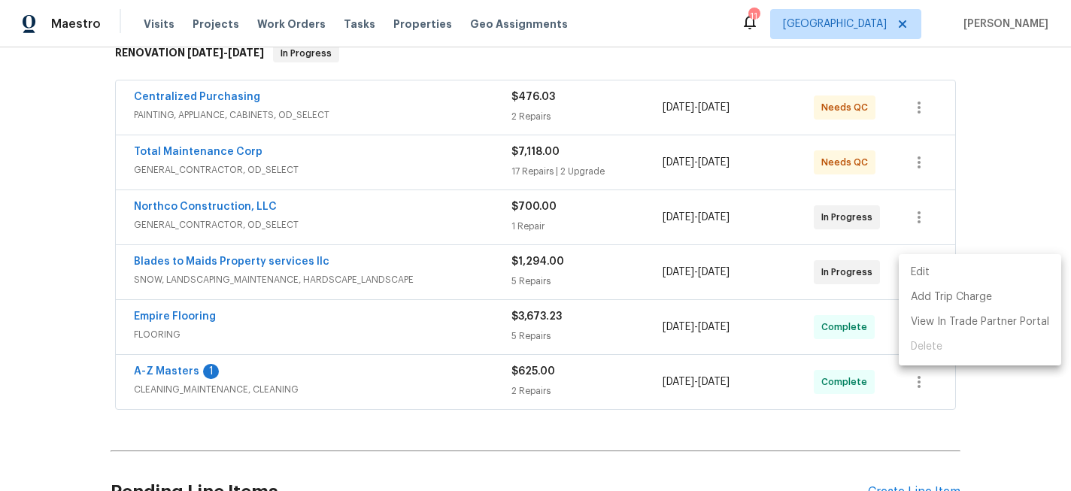
click at [909, 274] on li "Edit" at bounding box center [980, 272] width 162 height 25
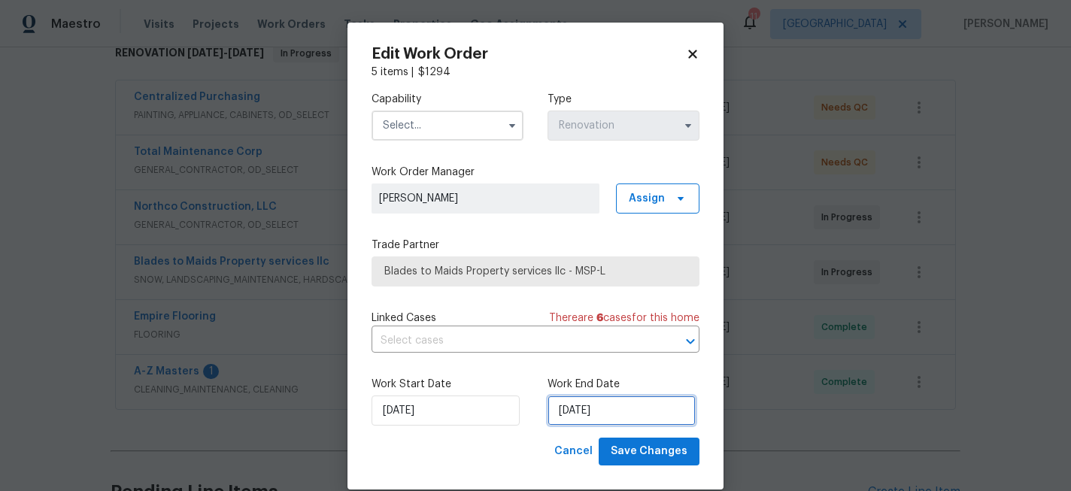
click at [612, 408] on input "[DATE]" at bounding box center [622, 411] width 148 height 30
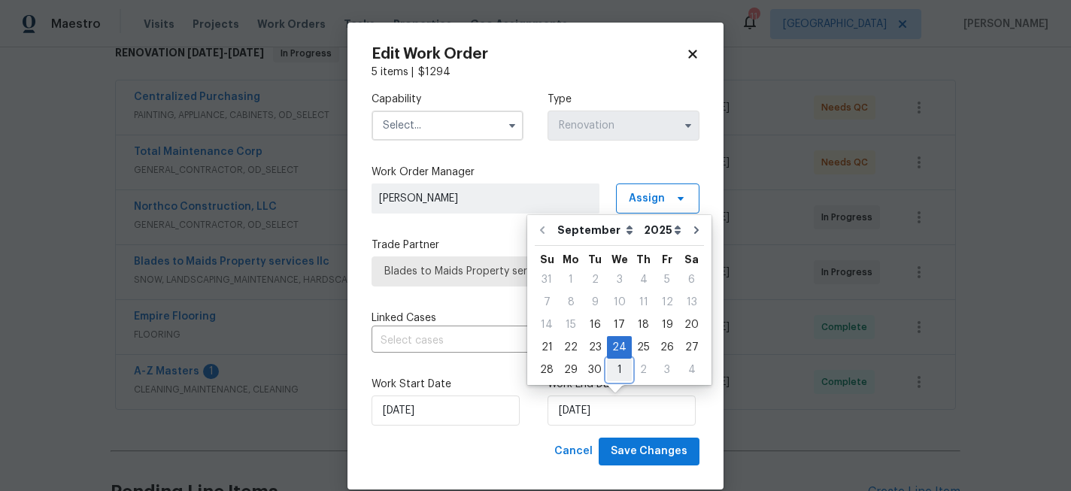
click at [607, 375] on div "1" at bounding box center [619, 370] width 25 height 21
type input "[DATE]"
select select "9"
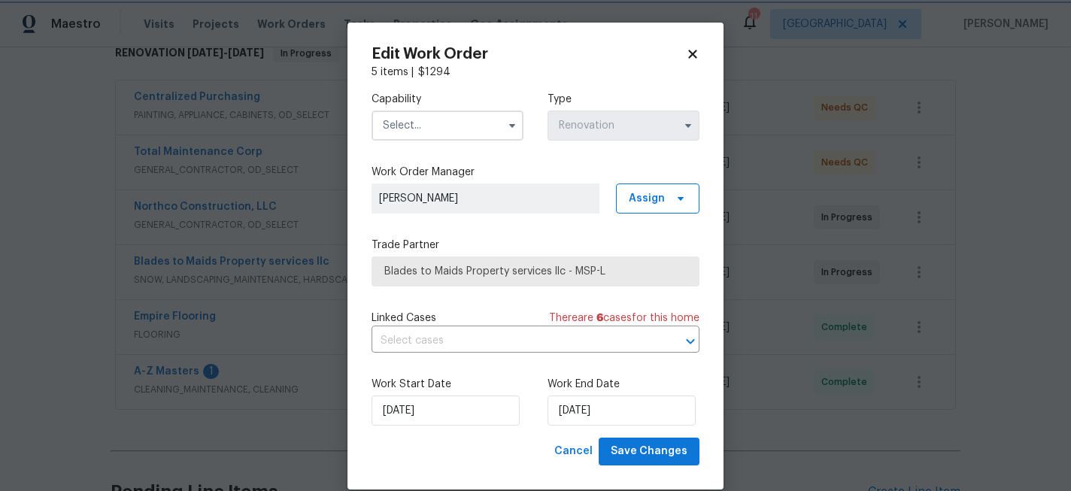
click at [494, 311] on div "Linked Cases There are 6 case s for this home" at bounding box center [536, 318] width 328 height 15
click at [457, 132] on input "text" at bounding box center [448, 126] width 152 height 30
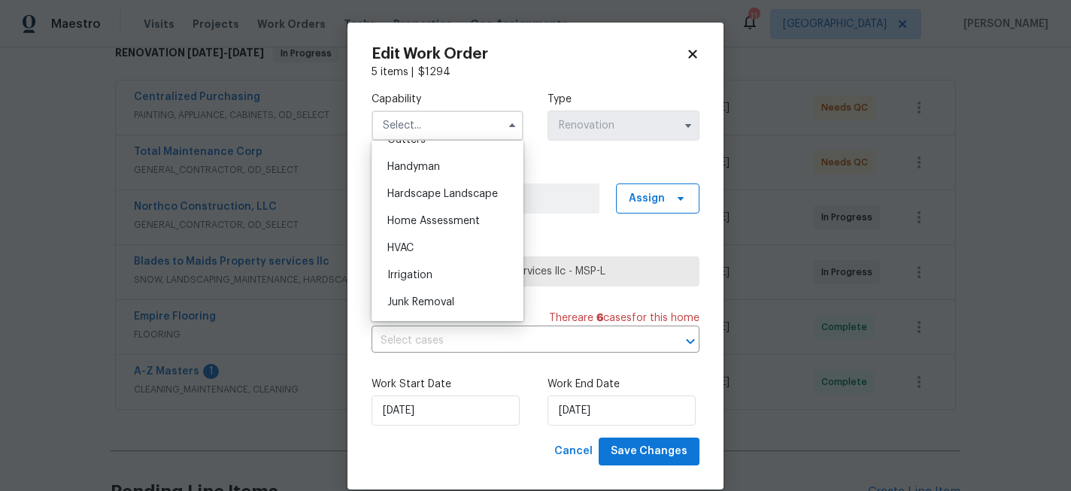
scroll to position [819, 0]
click at [448, 200] on div "Hardscape Landscape" at bounding box center [447, 193] width 144 height 27
type input "Hardscape Landscape"
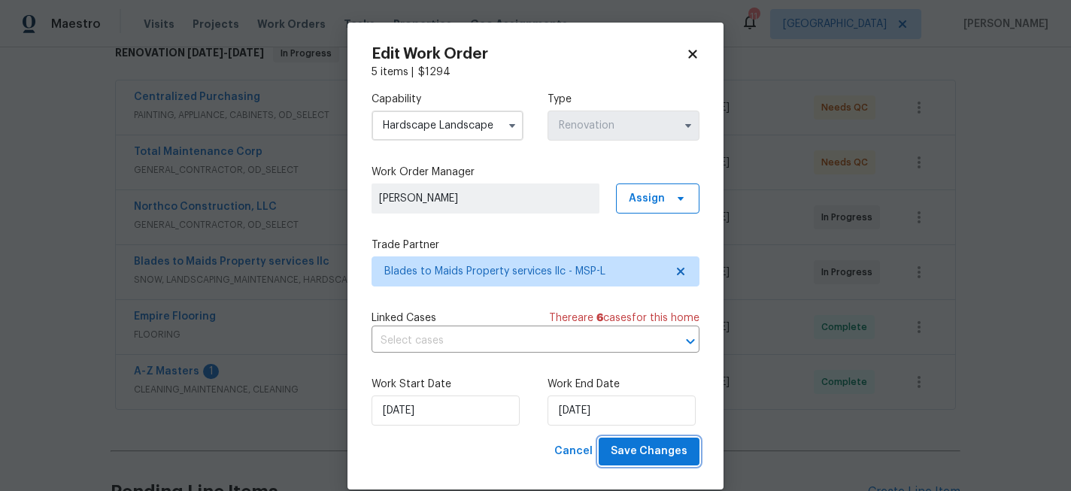
click at [636, 450] on span "Save Changes" at bounding box center [649, 451] width 77 height 19
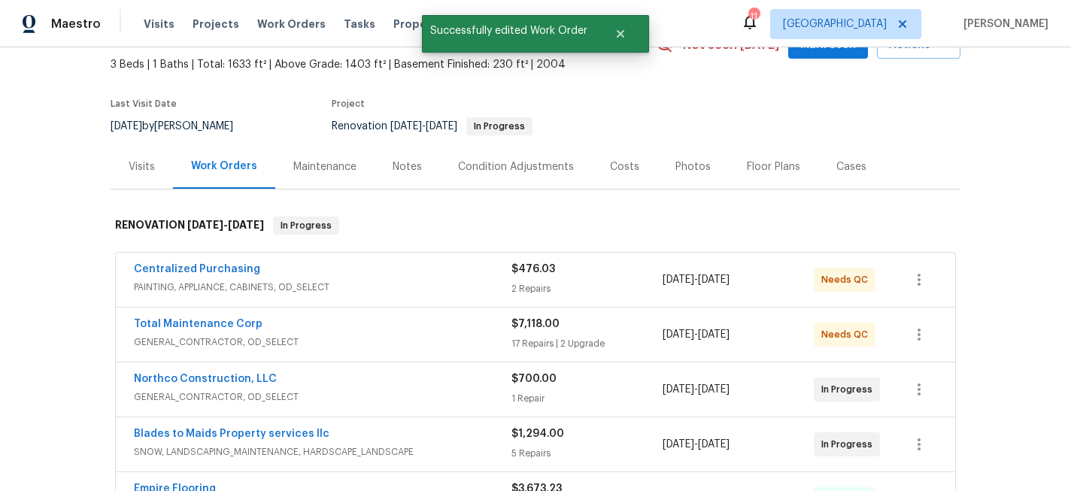
scroll to position [0, 0]
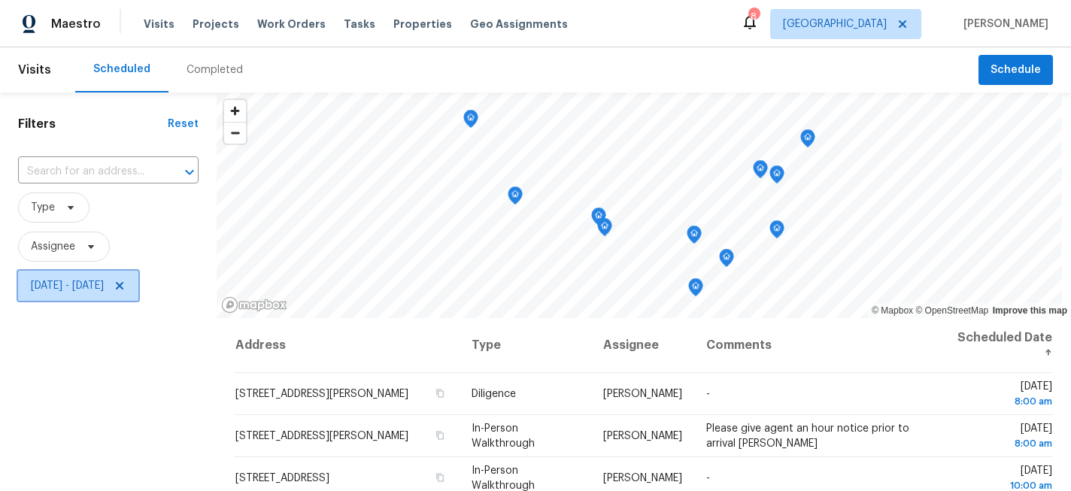
click at [123, 283] on icon at bounding box center [120, 286] width 8 height 8
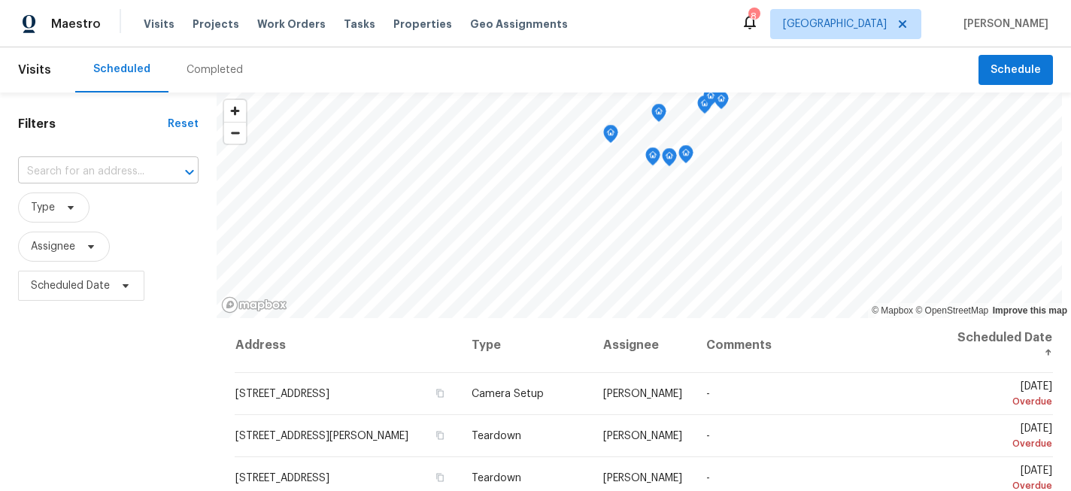
click at [78, 167] on input "text" at bounding box center [87, 171] width 138 height 23
type input "137 ph"
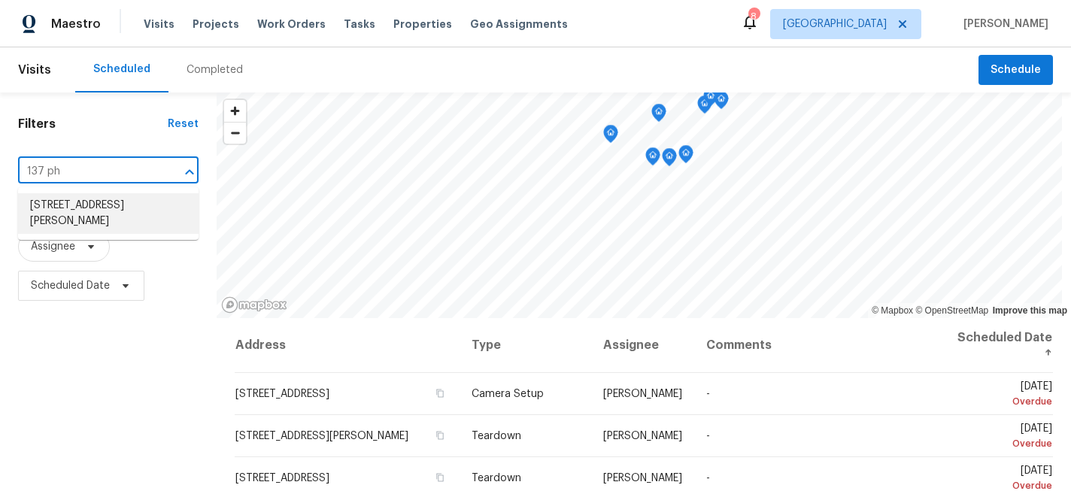
click at [84, 201] on li "[STREET_ADDRESS][PERSON_NAME]" at bounding box center [108, 213] width 181 height 41
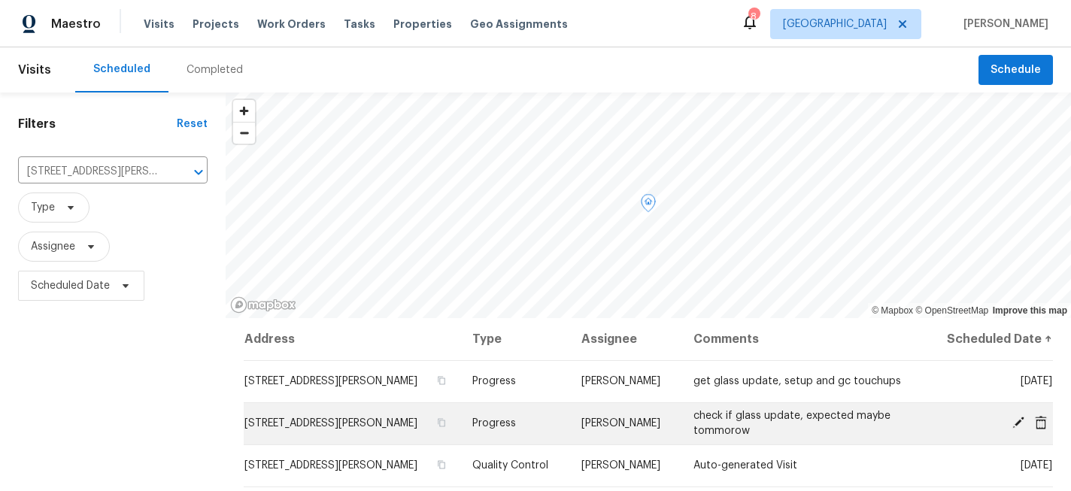
click at [1021, 422] on icon at bounding box center [1019, 423] width 12 height 12
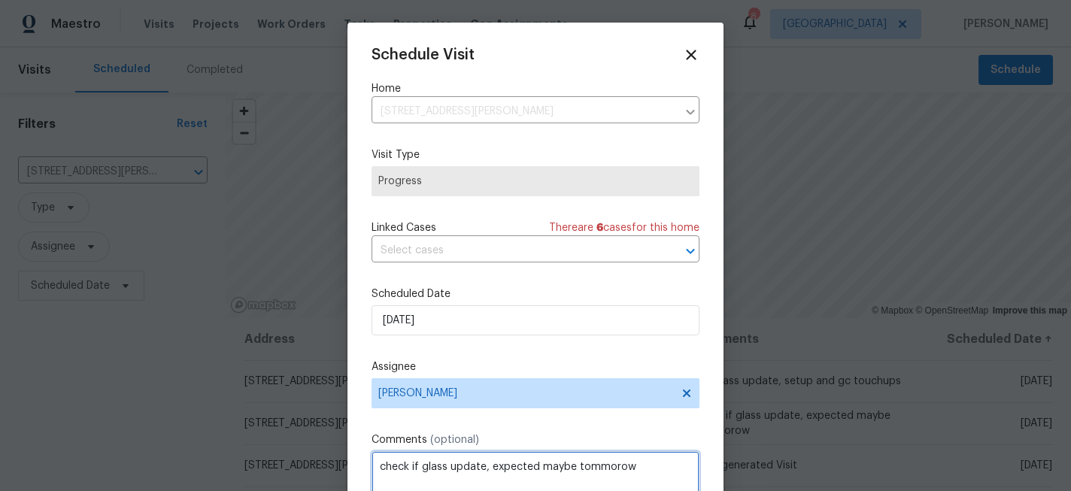
click at [646, 463] on textarea "check if glass update, expected maybe tommorow" at bounding box center [536, 481] width 328 height 60
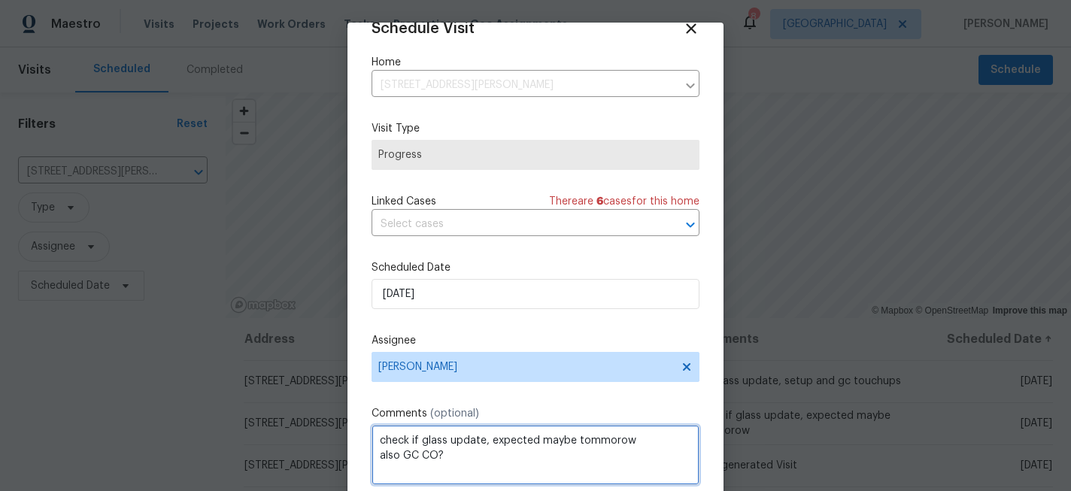
scroll to position [80, 0]
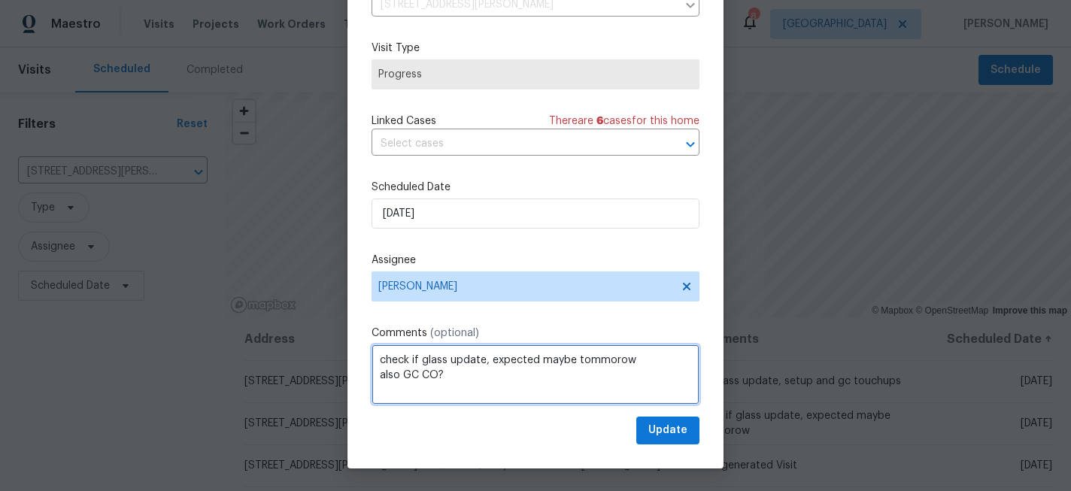
type textarea "check if glass update, expected maybe tommorow also GC CO?"
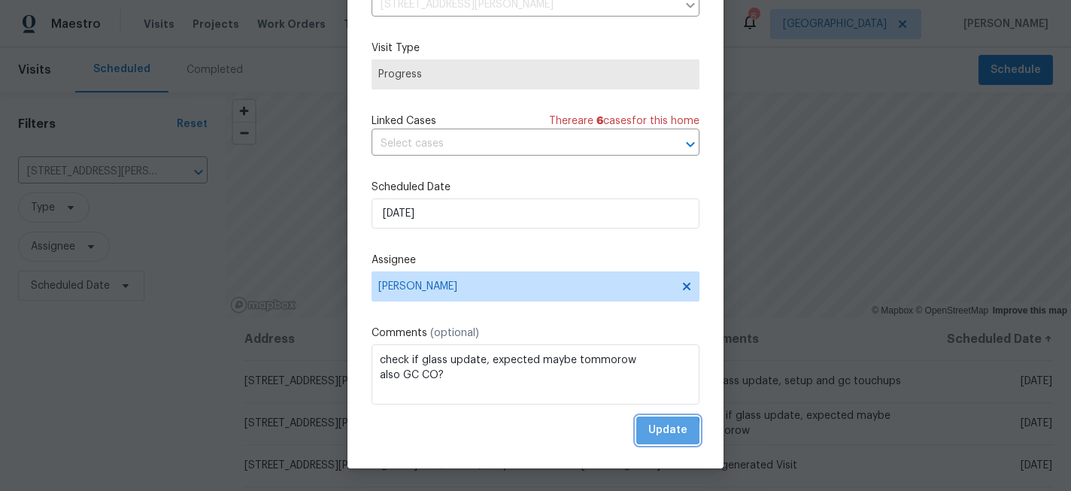
click at [654, 432] on span "Update" at bounding box center [667, 430] width 39 height 19
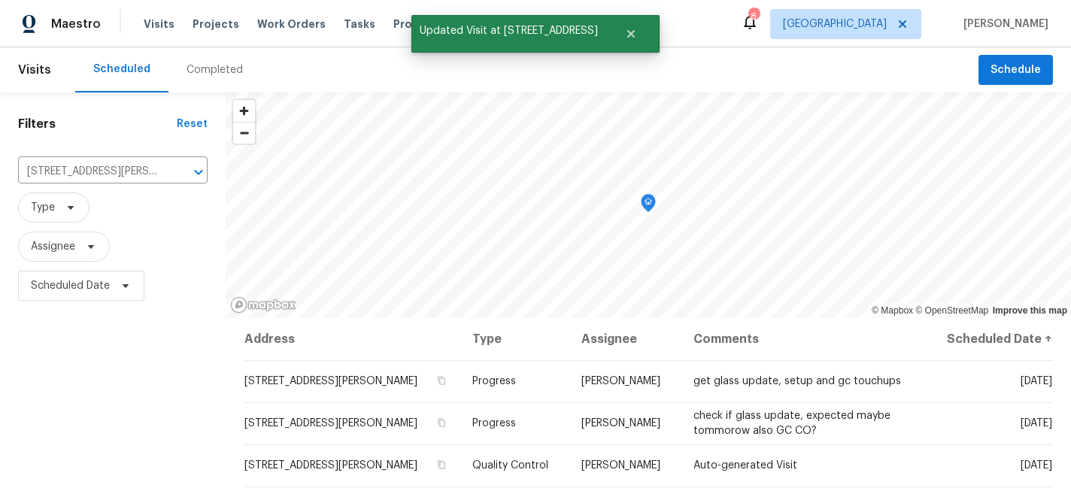
click at [161, 355] on div "Filters Reset 137 Pheasant Ridge Dr, Montrose, MN 55363 ​ Type Assignee Schedul…" at bounding box center [113, 402] width 226 height 618
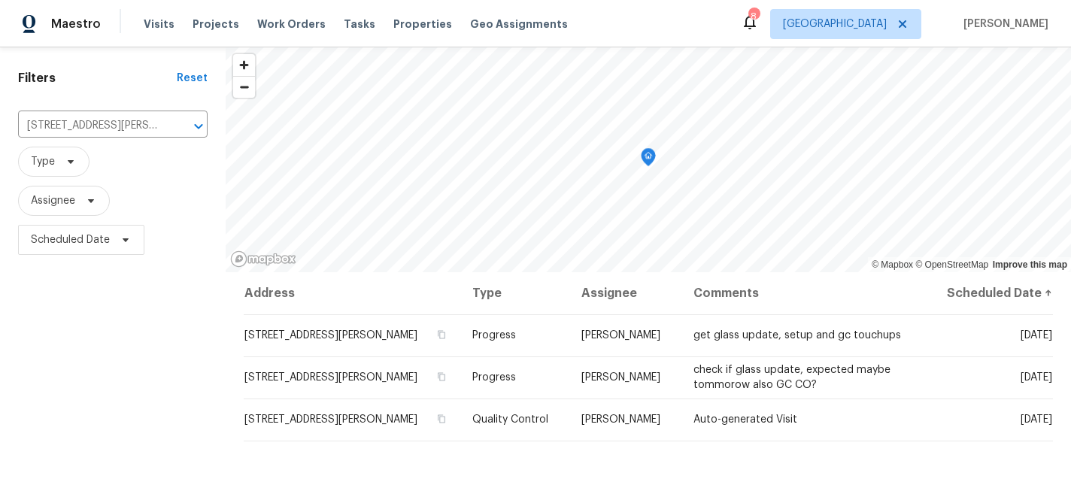
scroll to position [47, 0]
click at [91, 339] on div "Filters Reset 137 Pheasant Ridge Dr, Montrose, MN 55363 ​ Type Assignee Schedul…" at bounding box center [113, 355] width 226 height 618
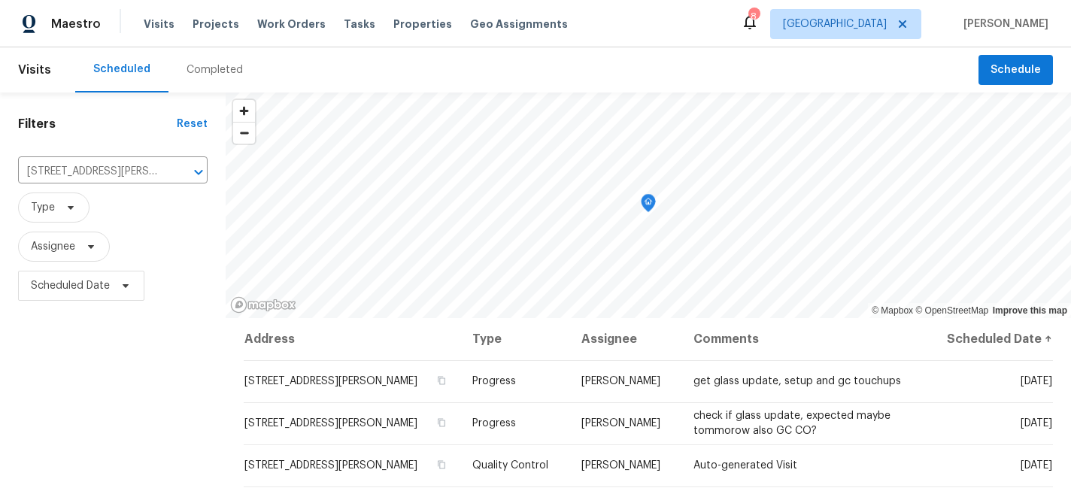
scroll to position [67, 0]
